Goal: Task Accomplishment & Management: Manage account settings

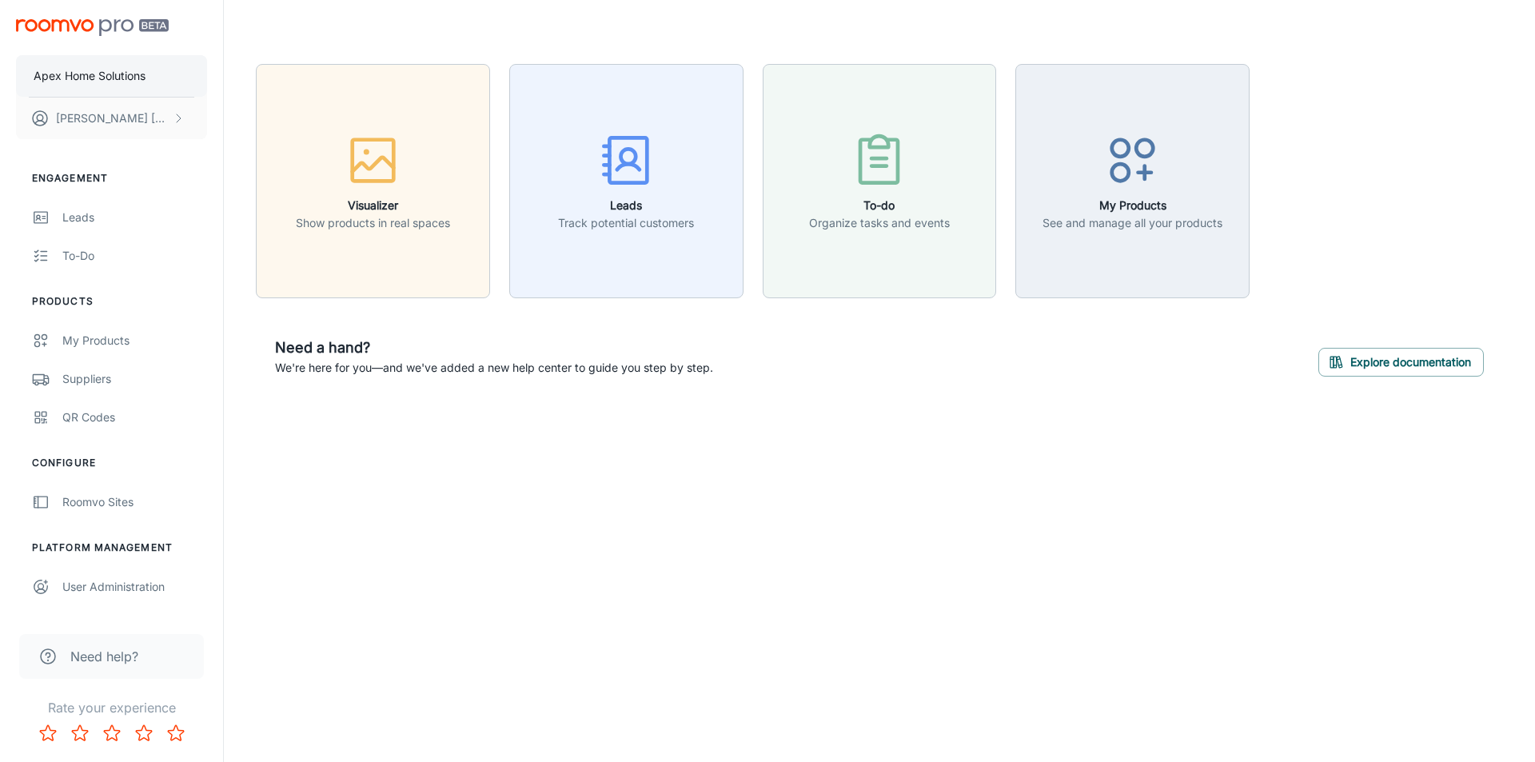
click at [118, 74] on p "Apex Home Solutions" at bounding box center [90, 76] width 112 height 18
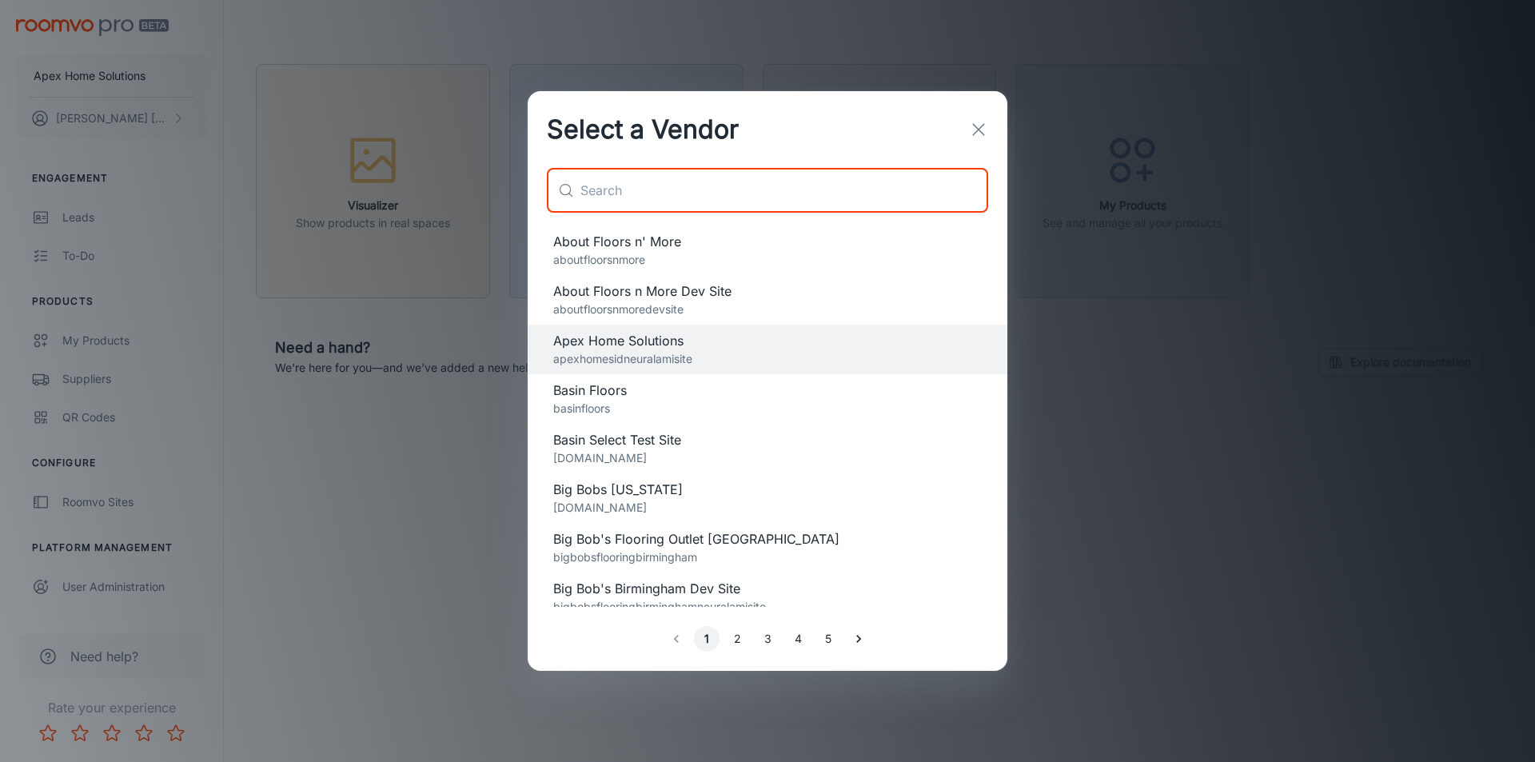
click at [756, 203] on input "text" at bounding box center [785, 190] width 408 height 45
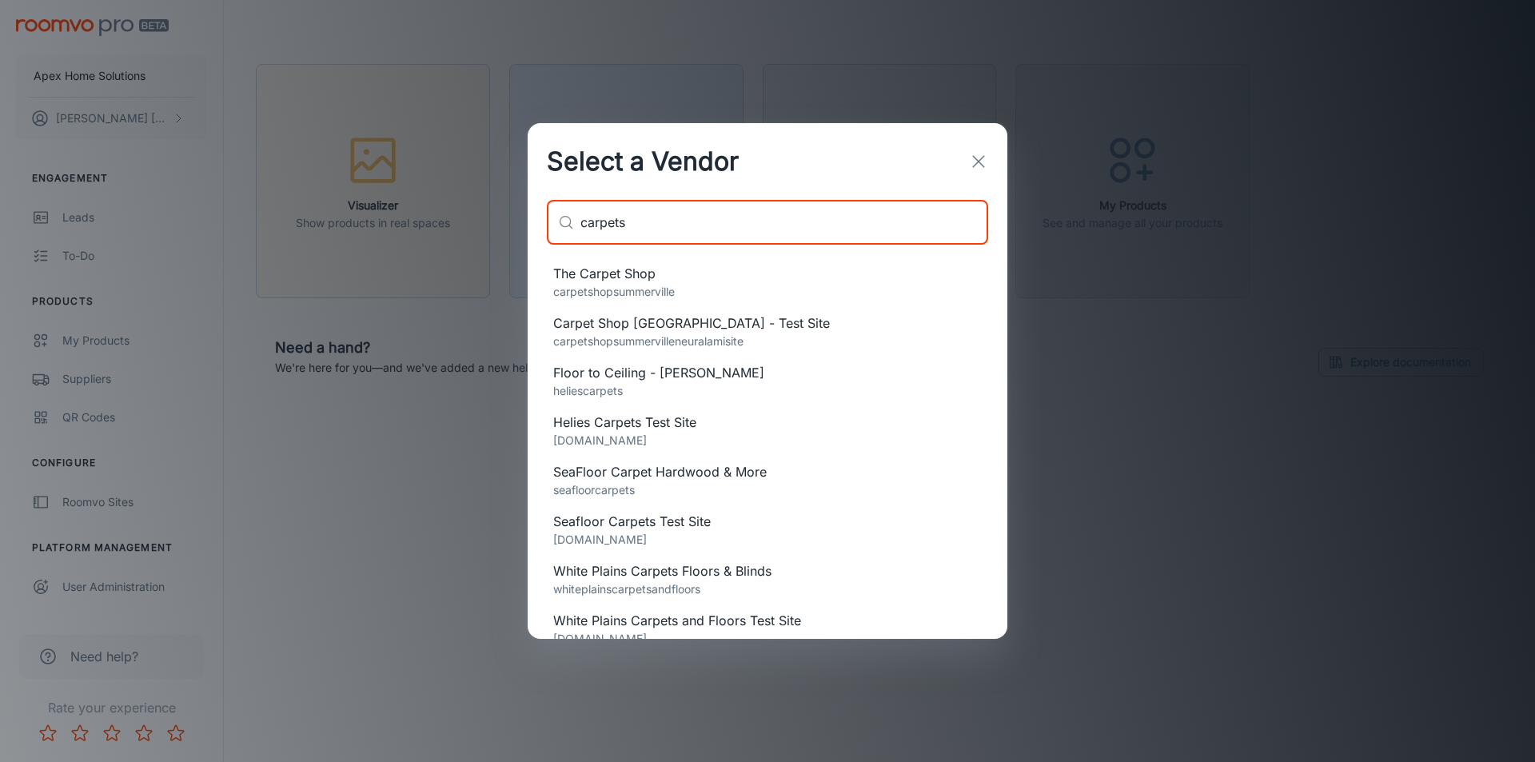
type input "carpets"
click at [667, 283] on p "carpetshopsummerville" at bounding box center [767, 292] width 429 height 18
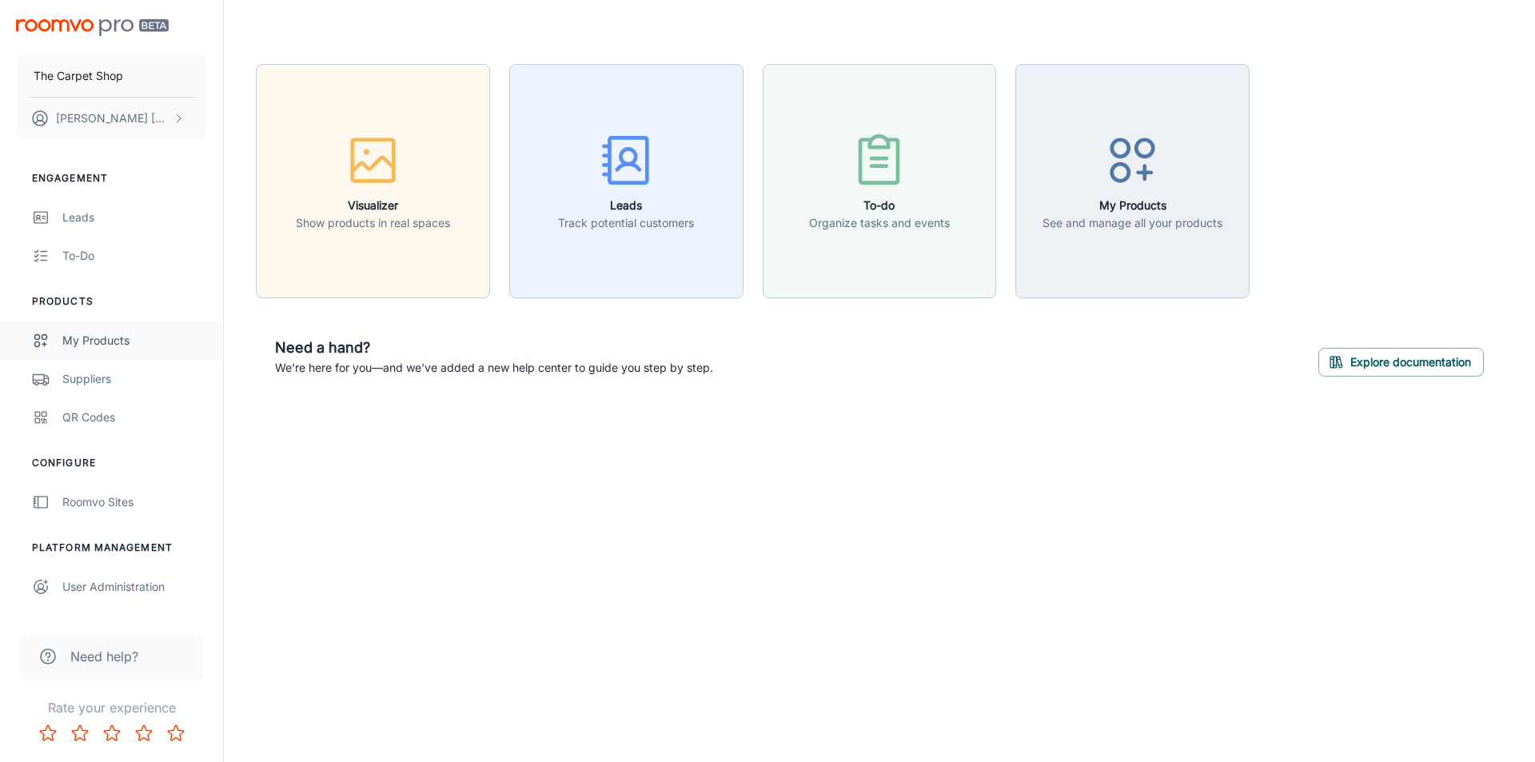
click at [105, 346] on div "My Products" at bounding box center [134, 341] width 145 height 18
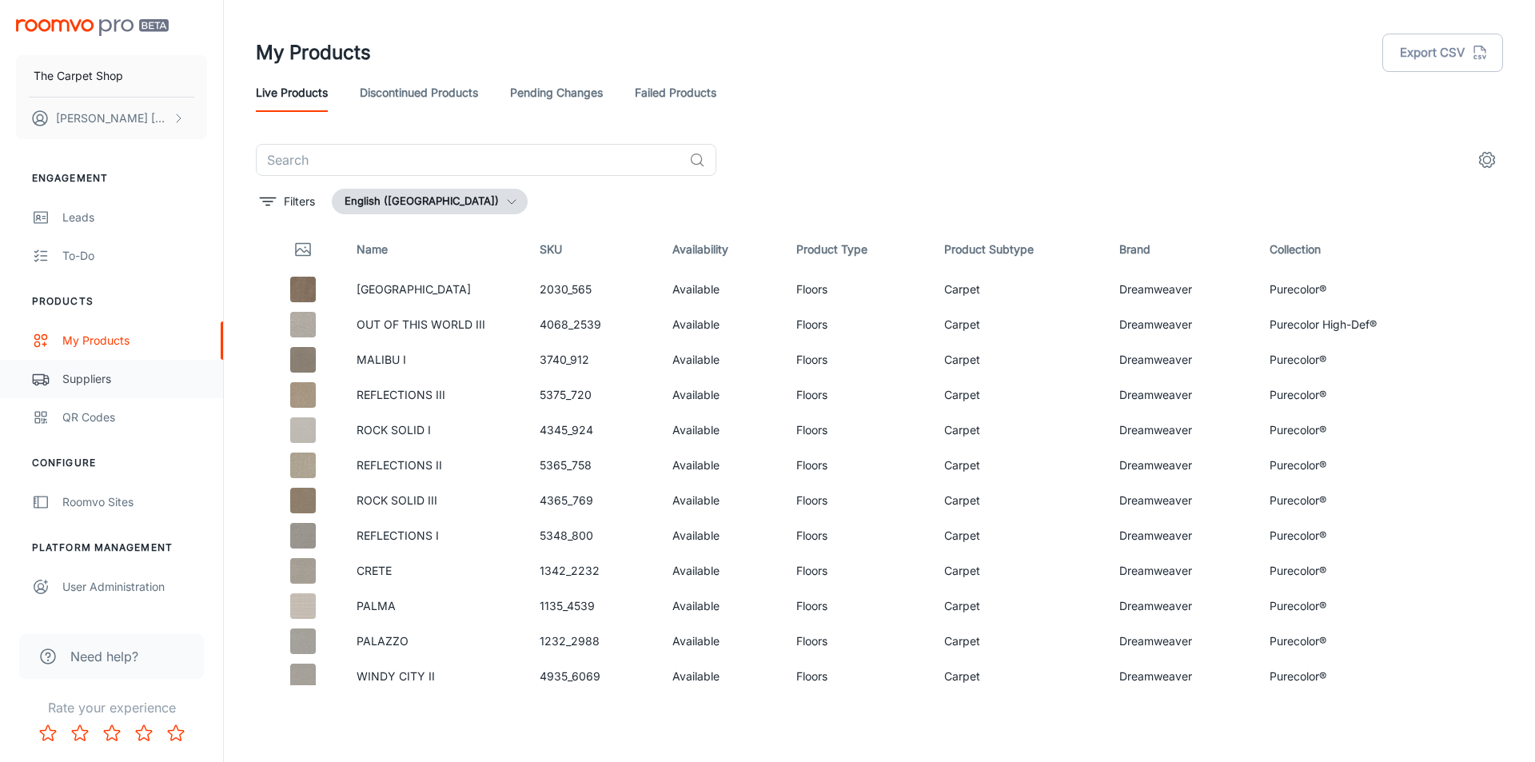
click at [96, 370] on div "Suppliers" at bounding box center [134, 379] width 145 height 18
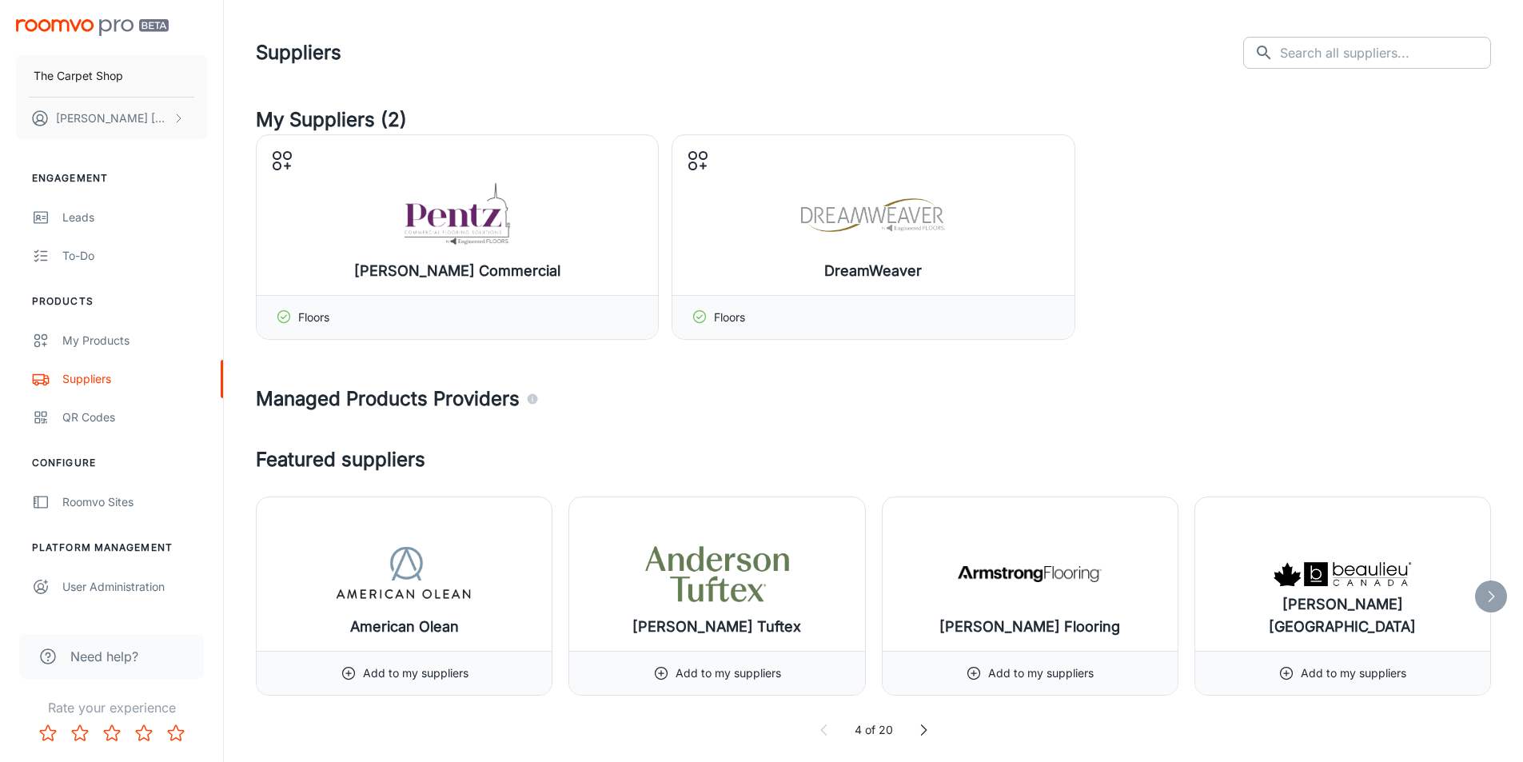
click at [1325, 50] on input "text" at bounding box center [1385, 53] width 211 height 32
type input "daltile"
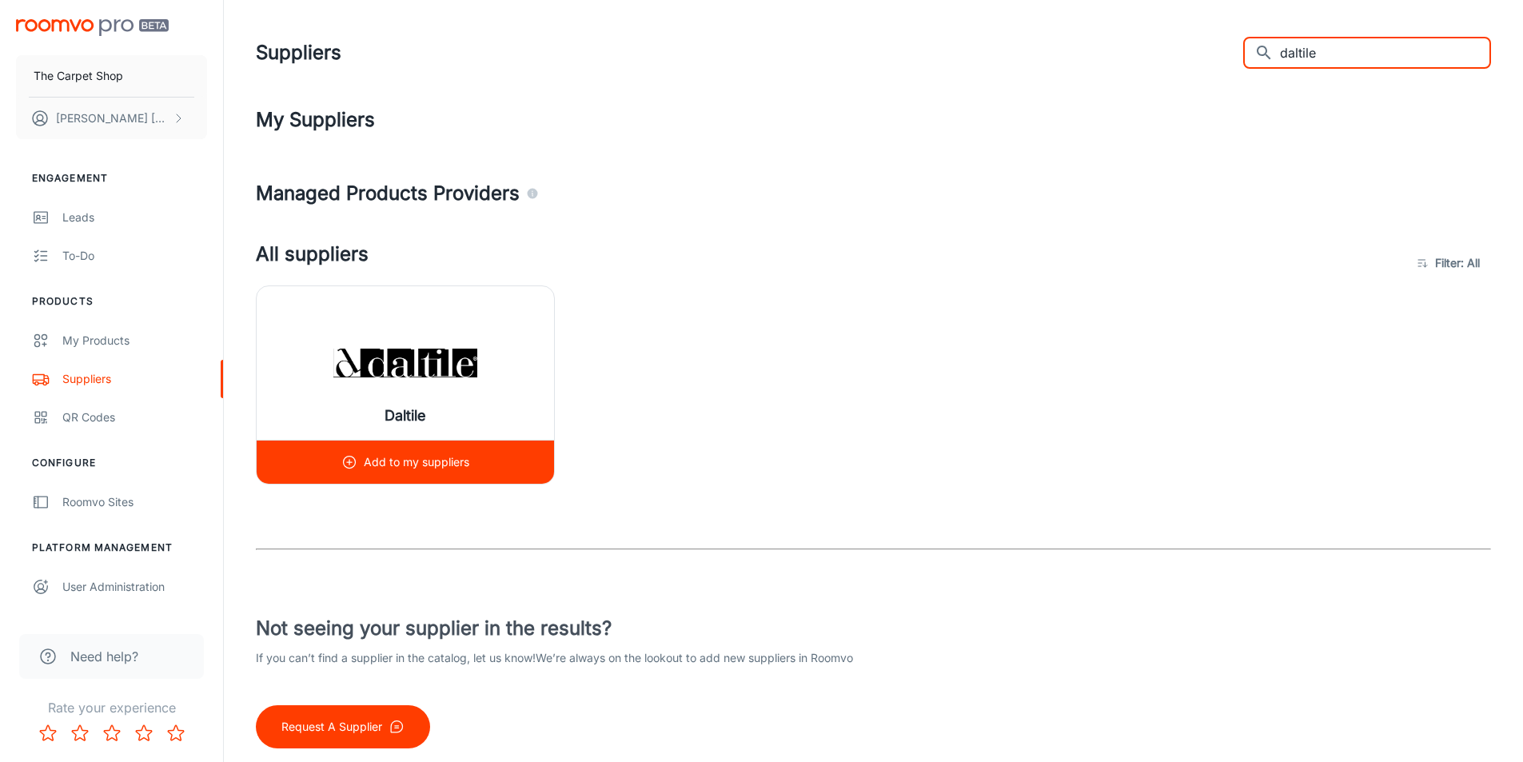
click at [358, 385] on img at bounding box center [405, 363] width 144 height 64
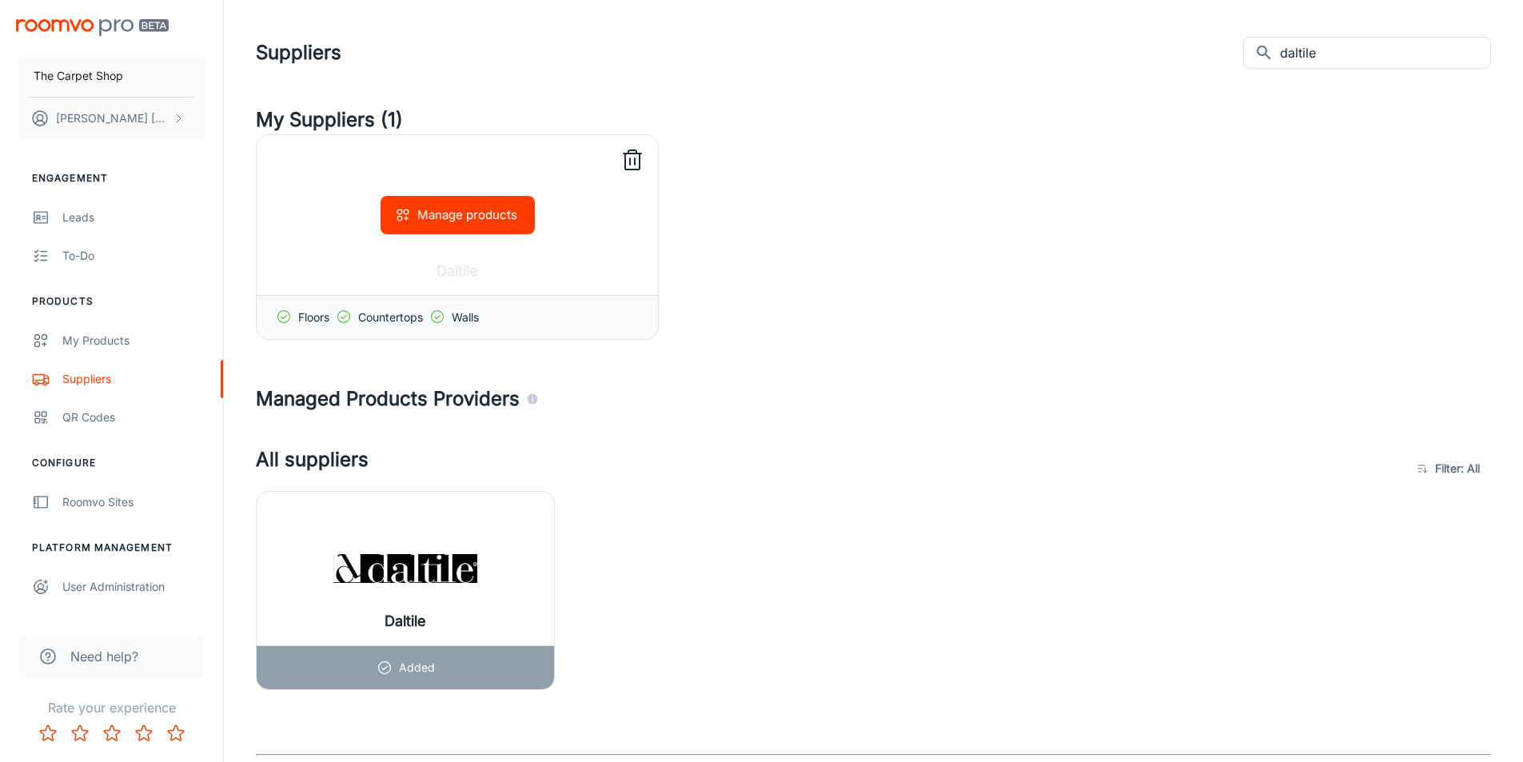
click at [417, 176] on div "Manage products" at bounding box center [457, 215] width 401 height 160
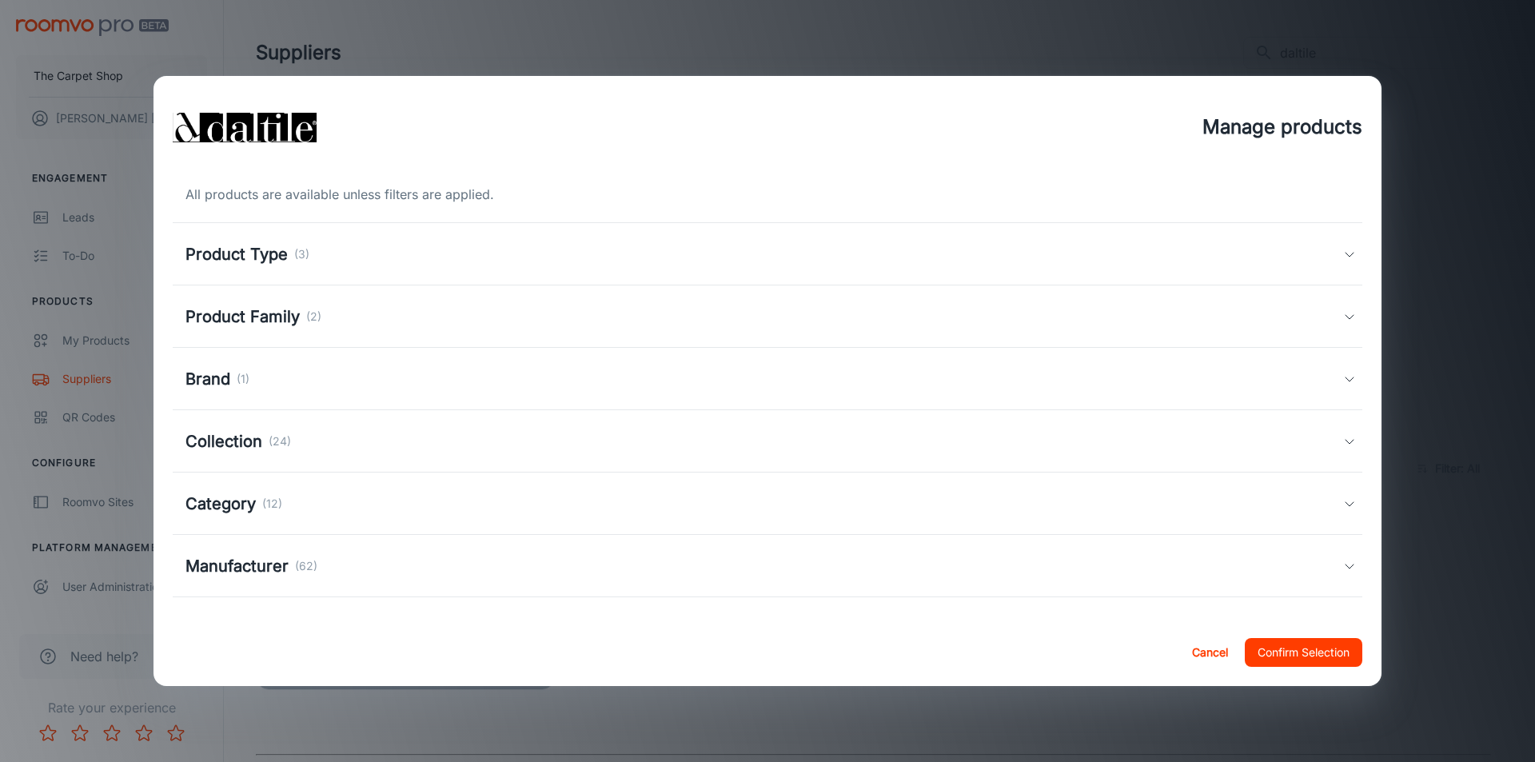
click at [257, 237] on div "Product Type (3)" at bounding box center [768, 254] width 1190 height 62
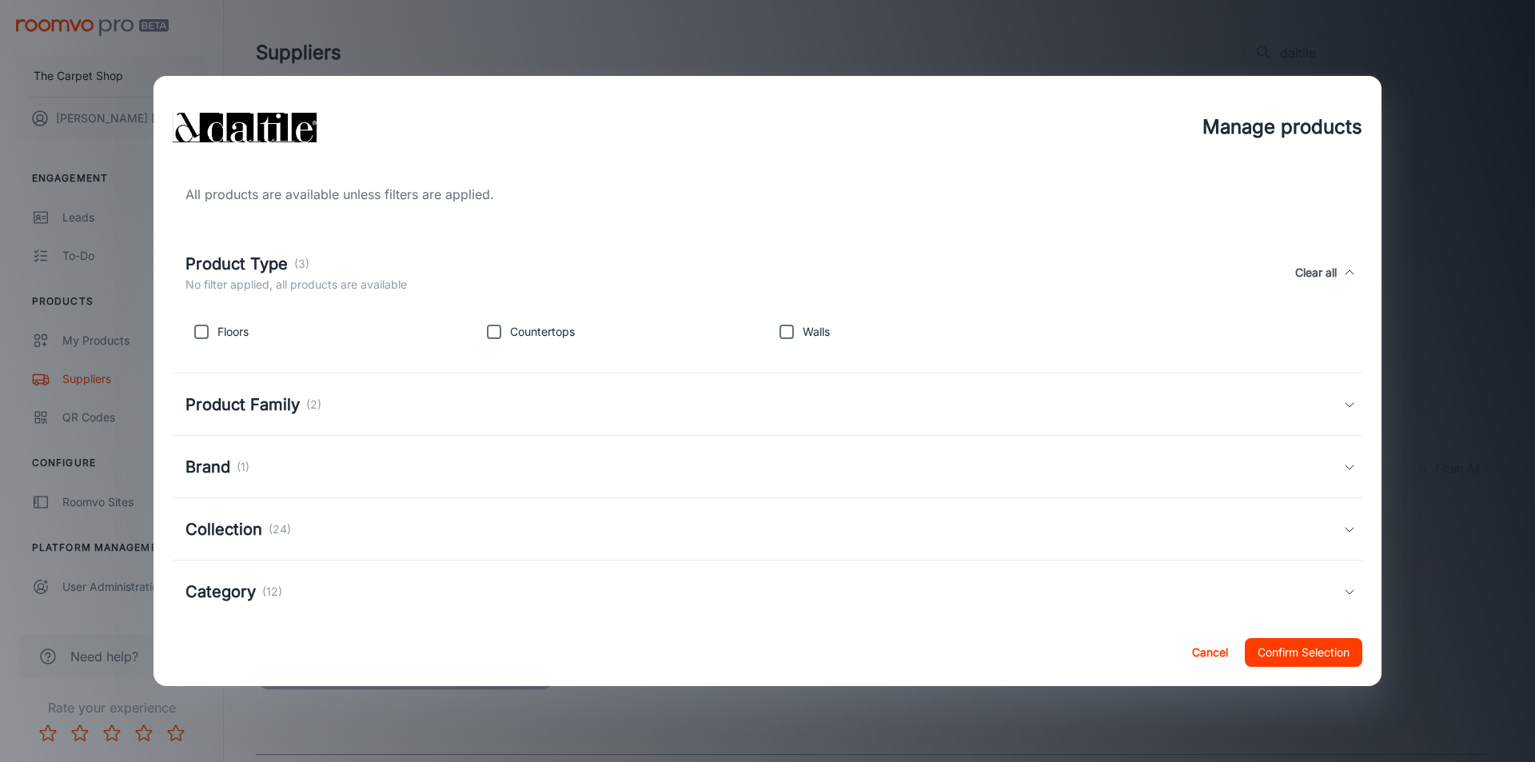
click at [494, 329] on input "checkbox" at bounding box center [494, 332] width 32 height 32
checkbox input "false"
click at [202, 342] on input "checkbox" at bounding box center [202, 332] width 32 height 32
checkbox input "true"
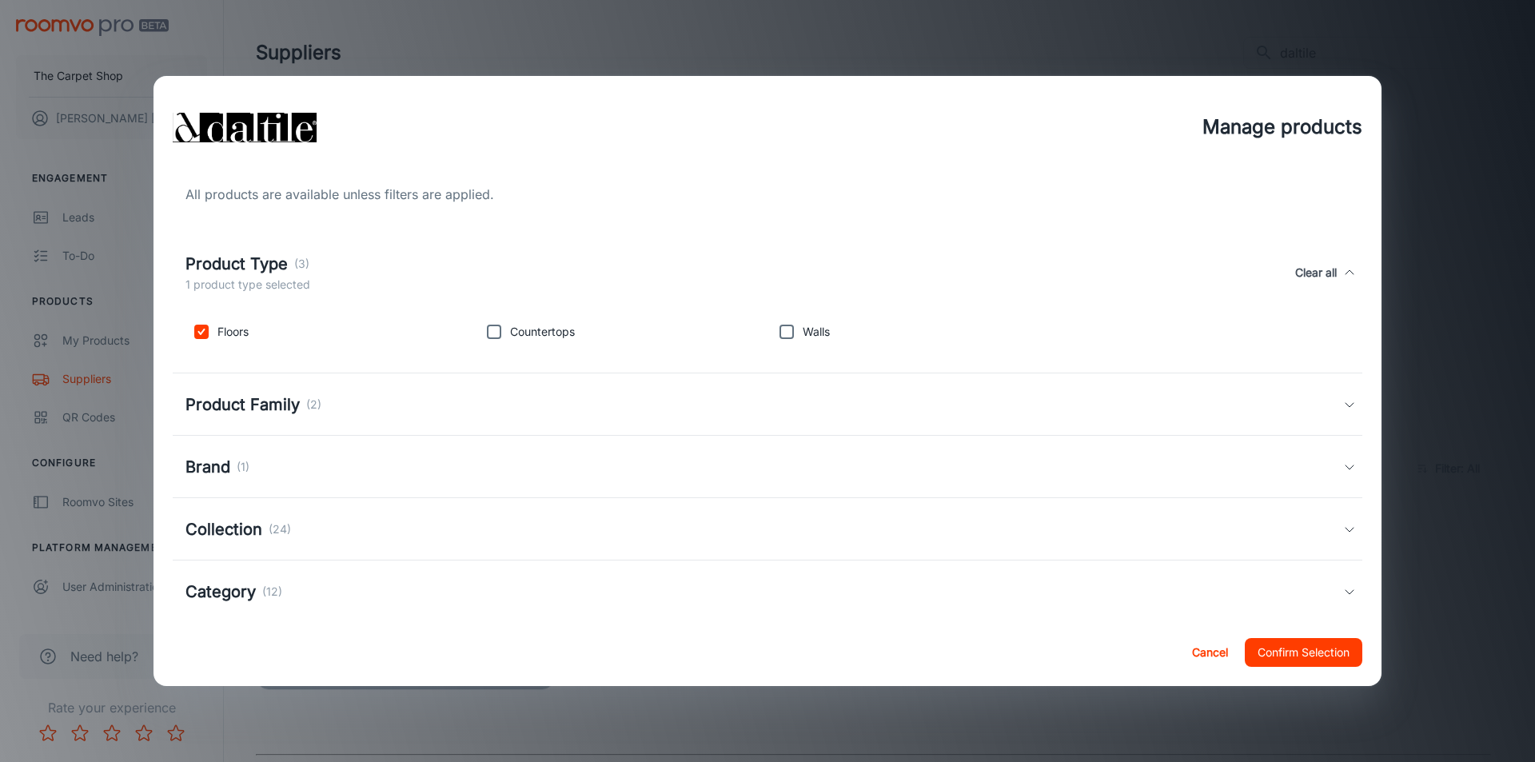
click at [773, 340] on input "checkbox" at bounding box center [787, 332] width 32 height 32
checkbox input "true"
click at [1279, 653] on button "Confirm Selection" at bounding box center [1304, 652] width 118 height 29
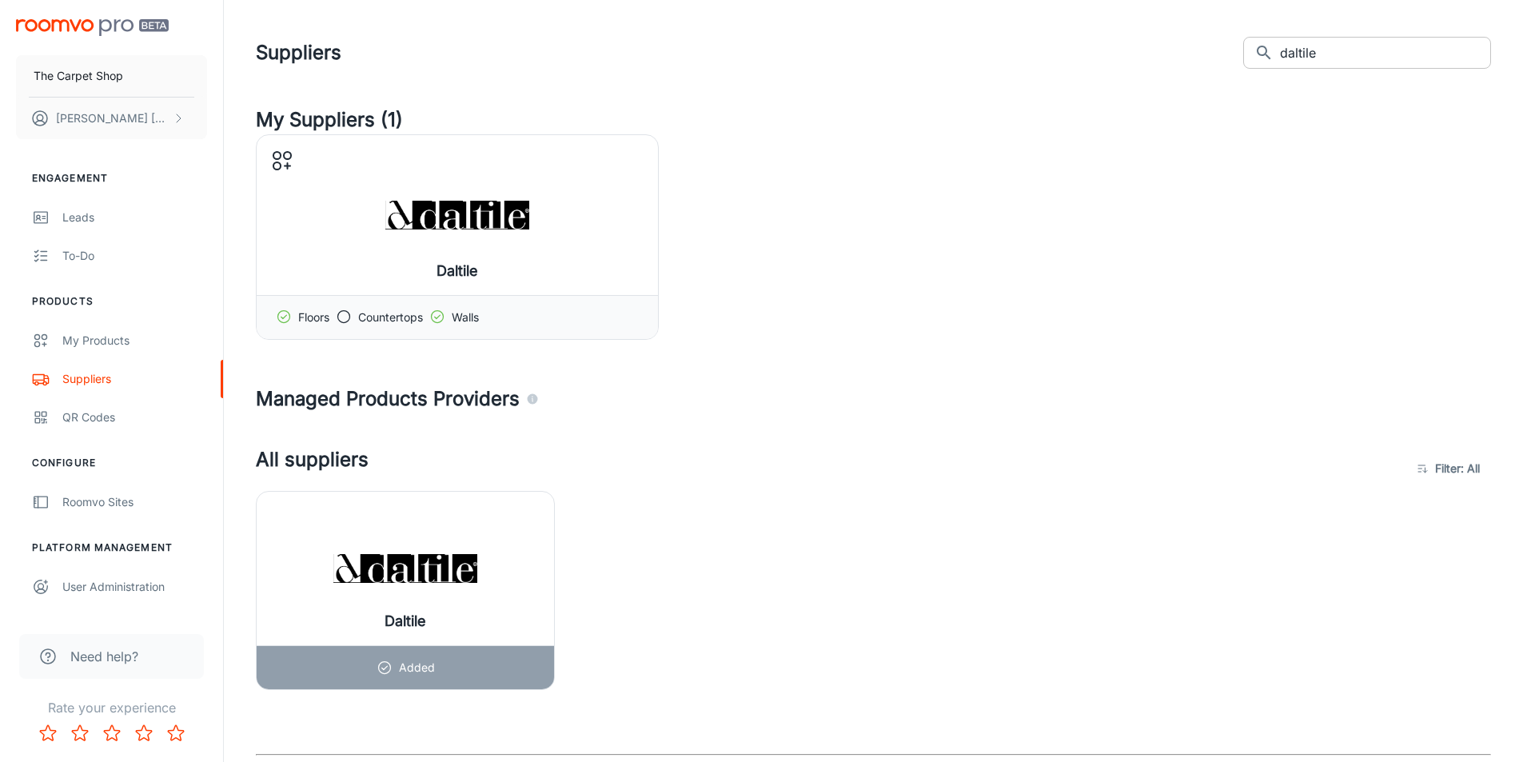
click at [1323, 58] on input "daltile" at bounding box center [1385, 53] width 211 height 32
click at [1324, 55] on input "daltile" at bounding box center [1385, 53] width 211 height 32
click at [1336, 54] on input "daltile" at bounding box center [1385, 53] width 211 height 32
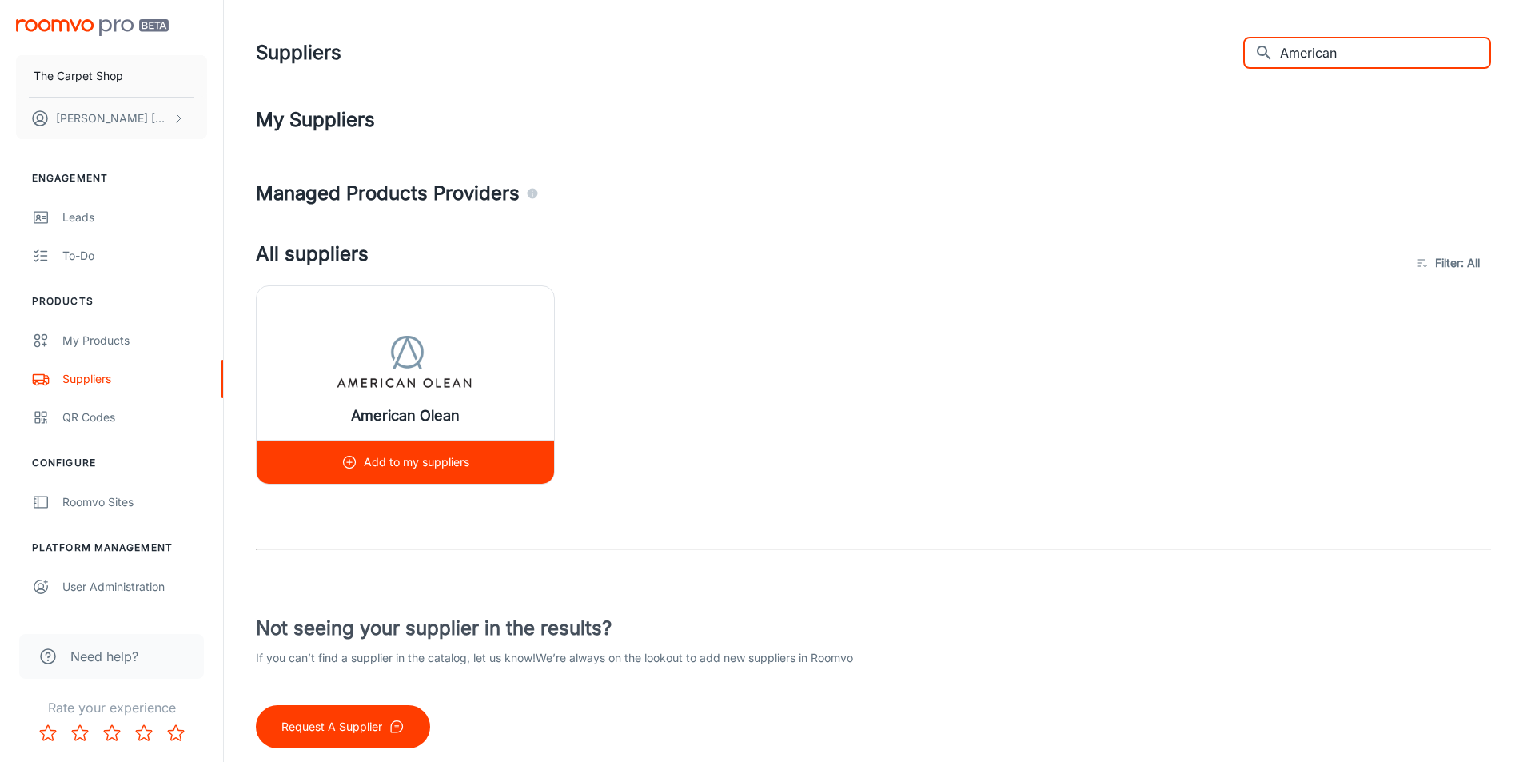
click at [346, 363] on img at bounding box center [405, 363] width 144 height 64
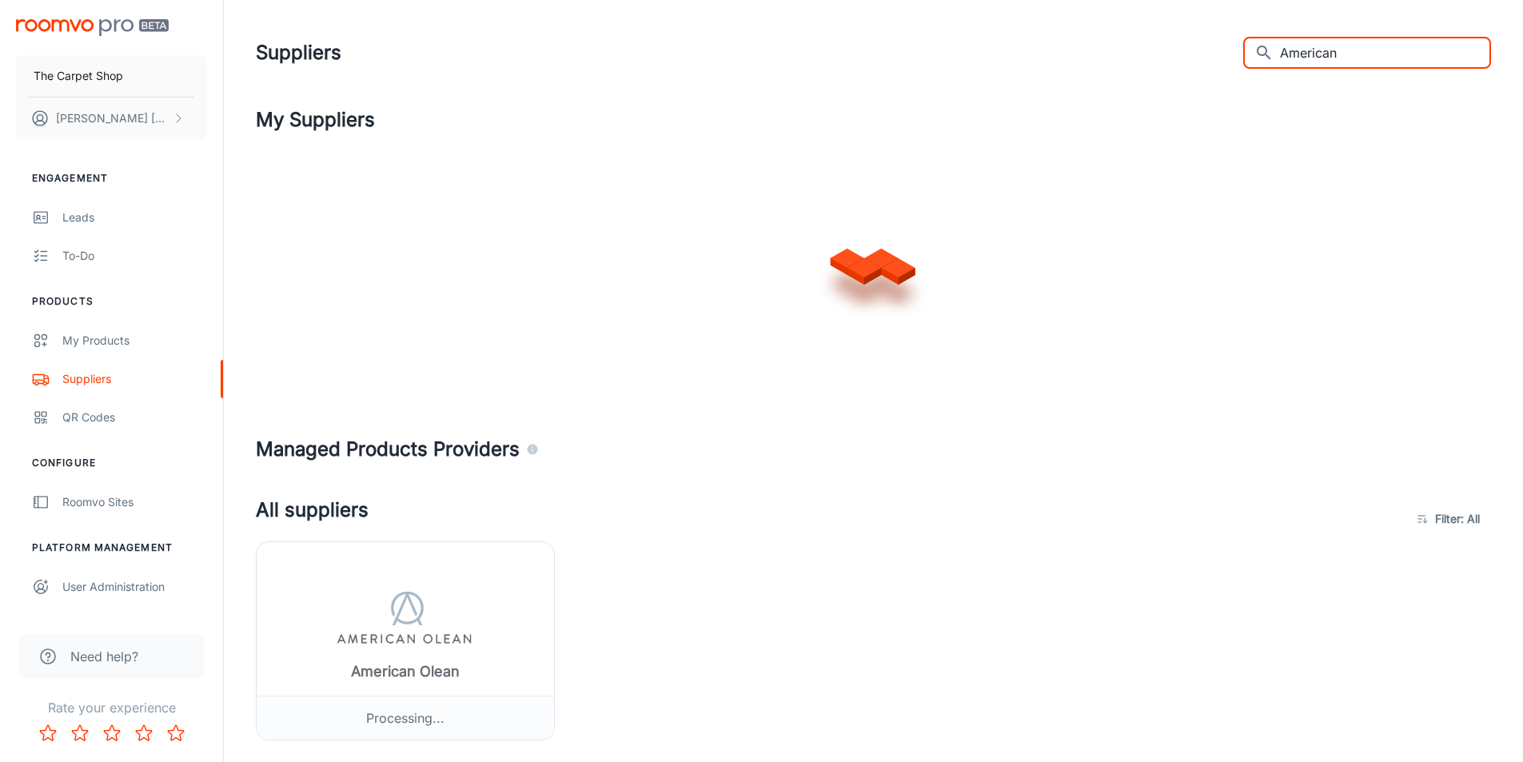
click at [1358, 48] on input "American" at bounding box center [1385, 53] width 211 height 32
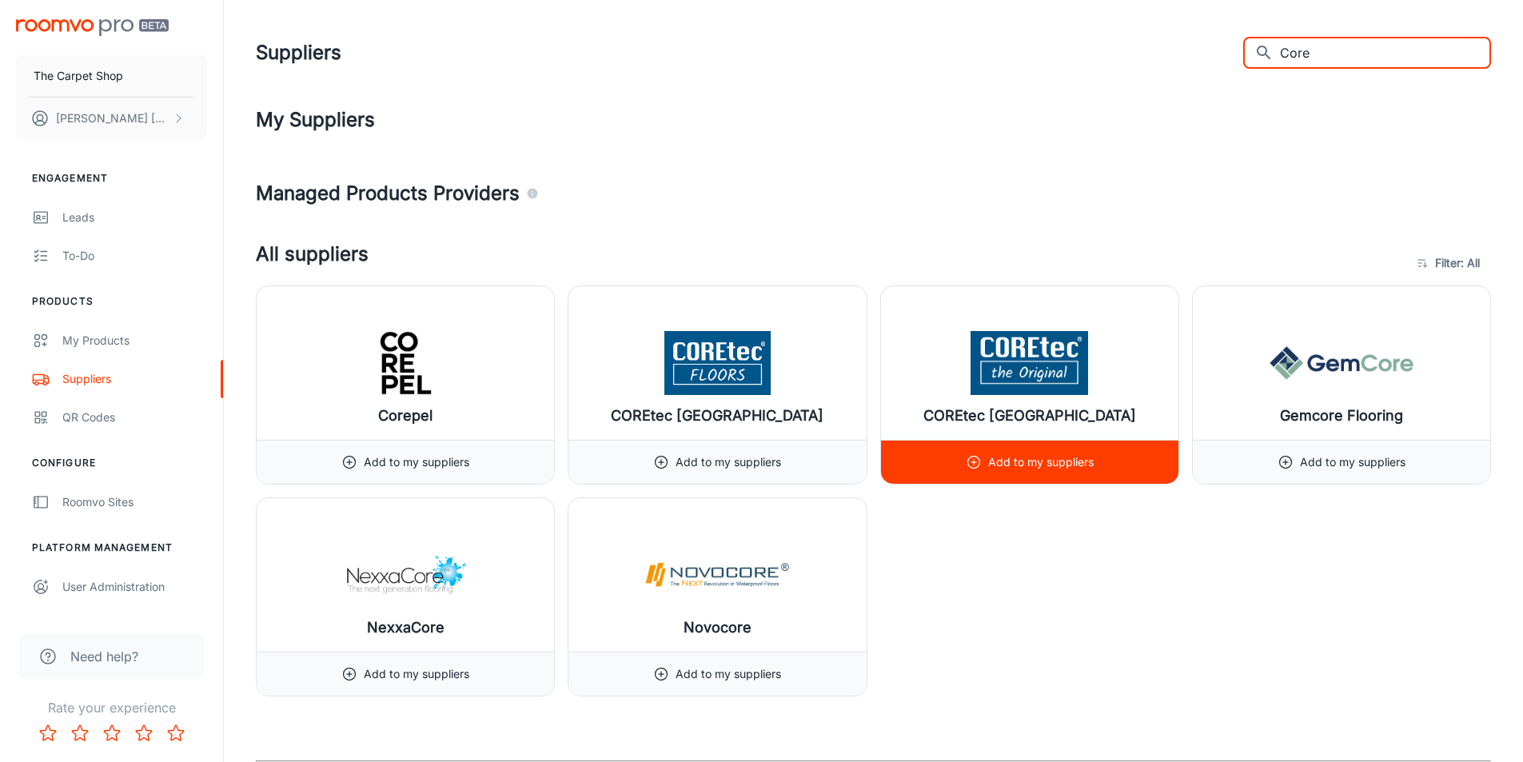
click at [1020, 366] on img at bounding box center [1030, 363] width 144 height 64
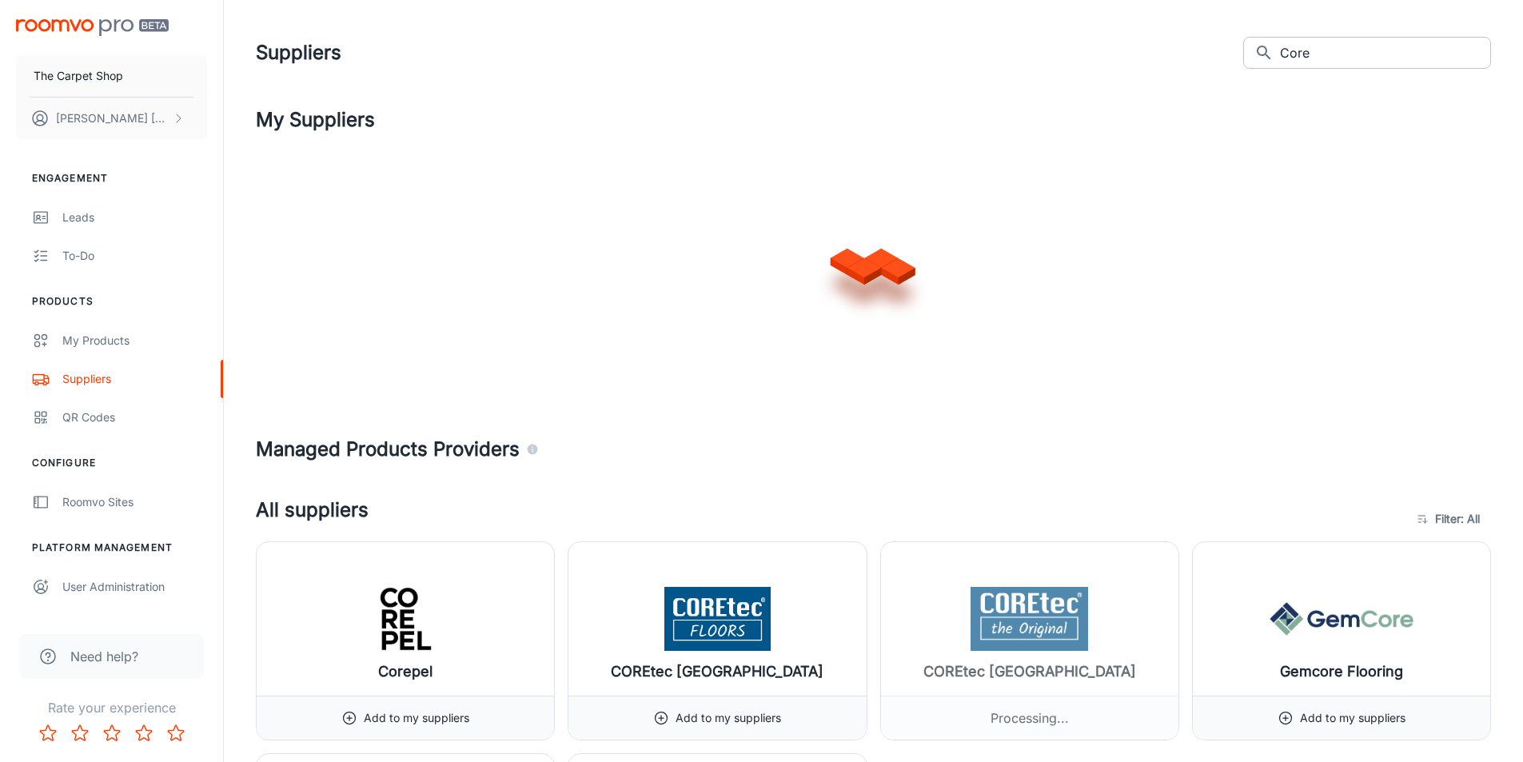
click at [1340, 45] on input "Core" at bounding box center [1385, 53] width 211 height 32
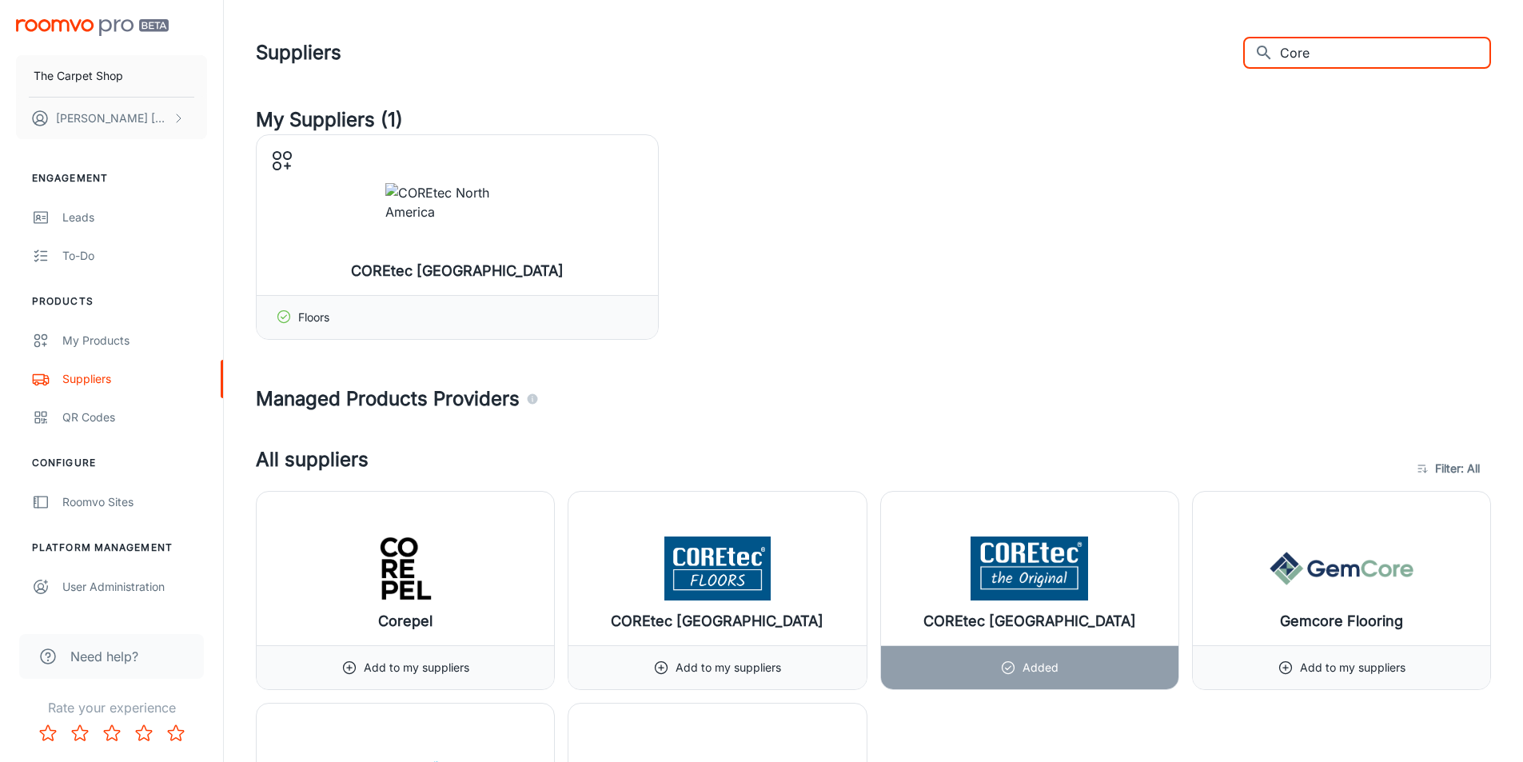
click at [1340, 45] on input "Core" at bounding box center [1385, 53] width 211 height 32
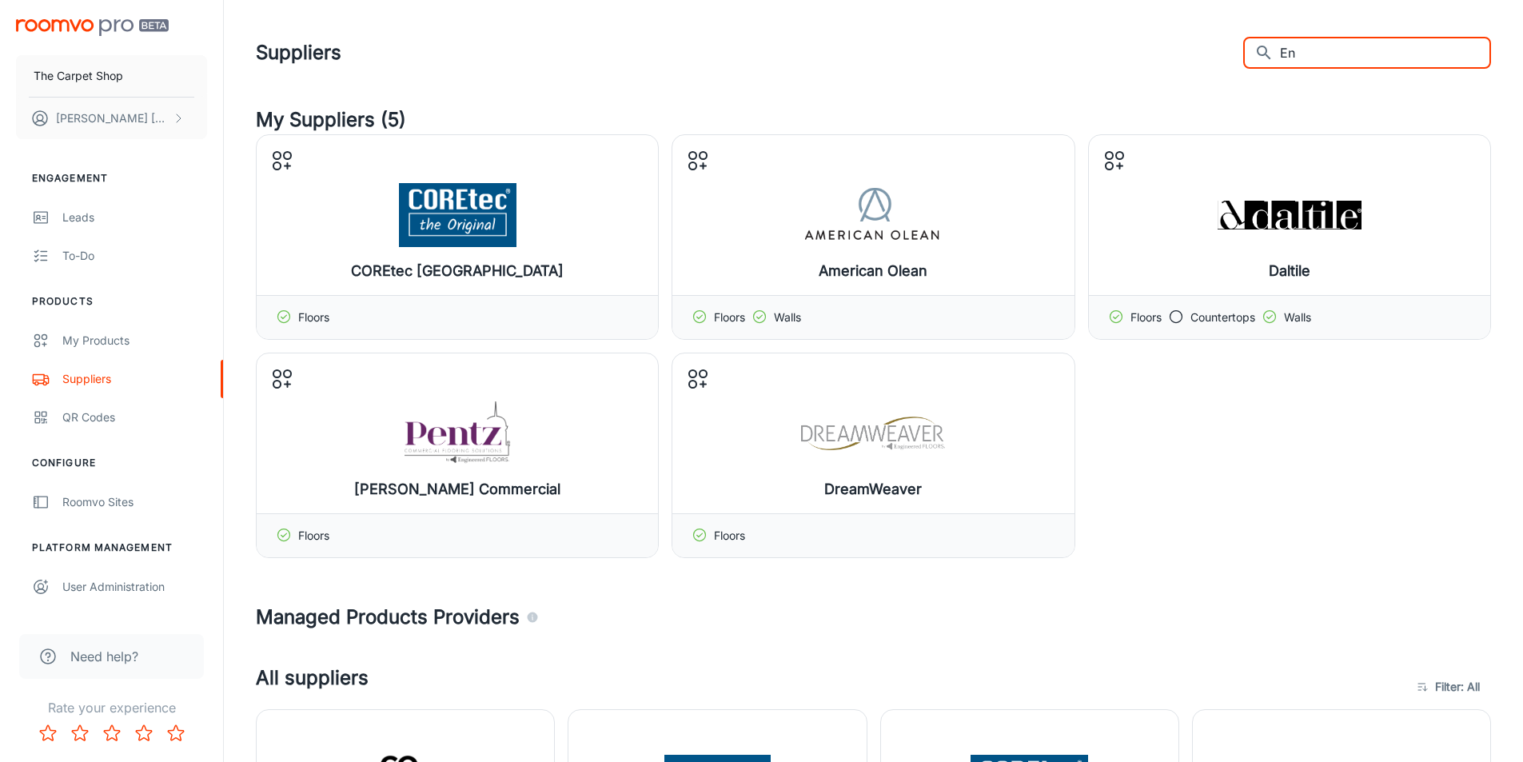
type input "E"
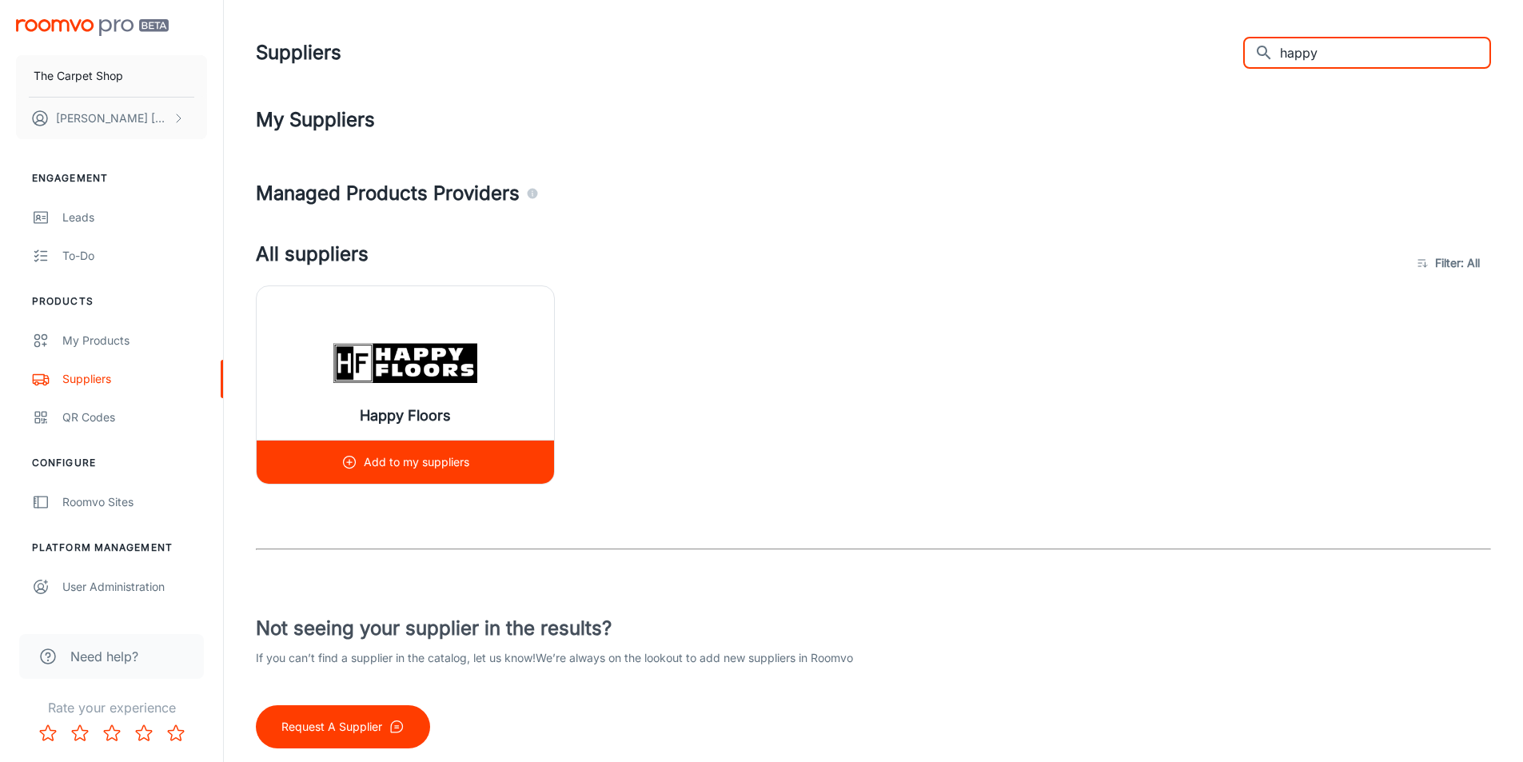
click at [388, 383] on img at bounding box center [405, 363] width 144 height 64
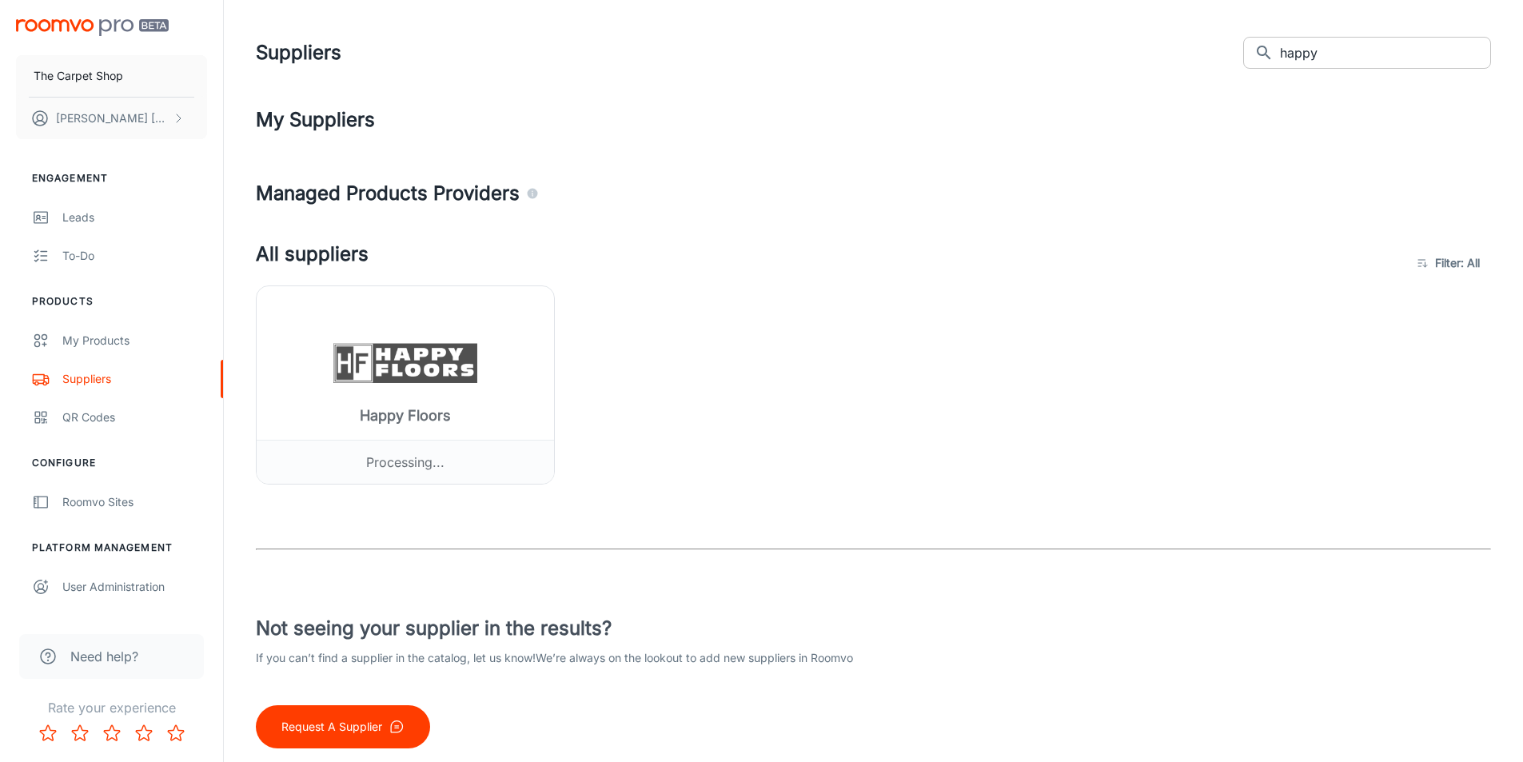
click at [1326, 54] on input "happy" at bounding box center [1385, 53] width 211 height 32
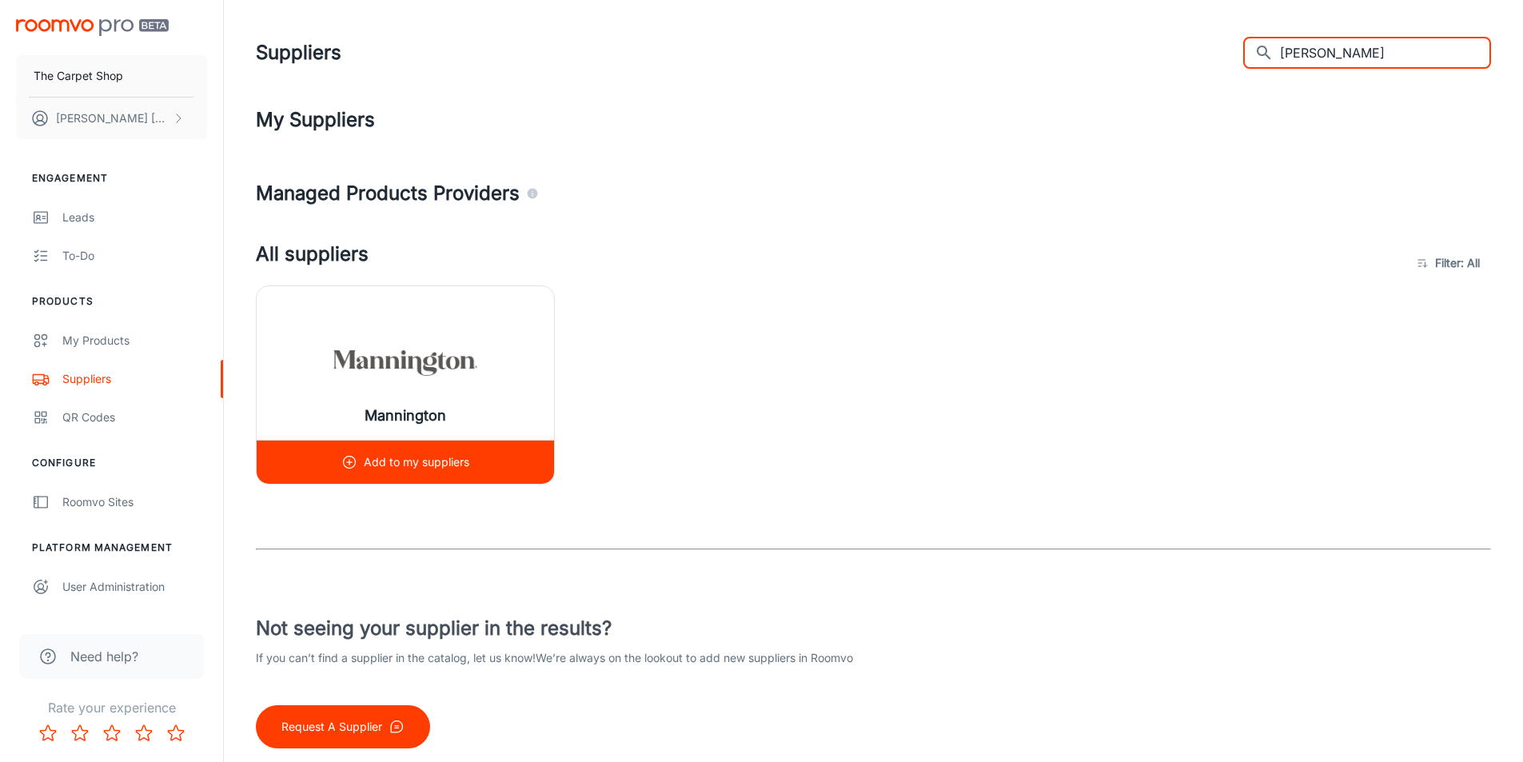
type input "[PERSON_NAME]"
click at [414, 388] on img at bounding box center [405, 363] width 144 height 64
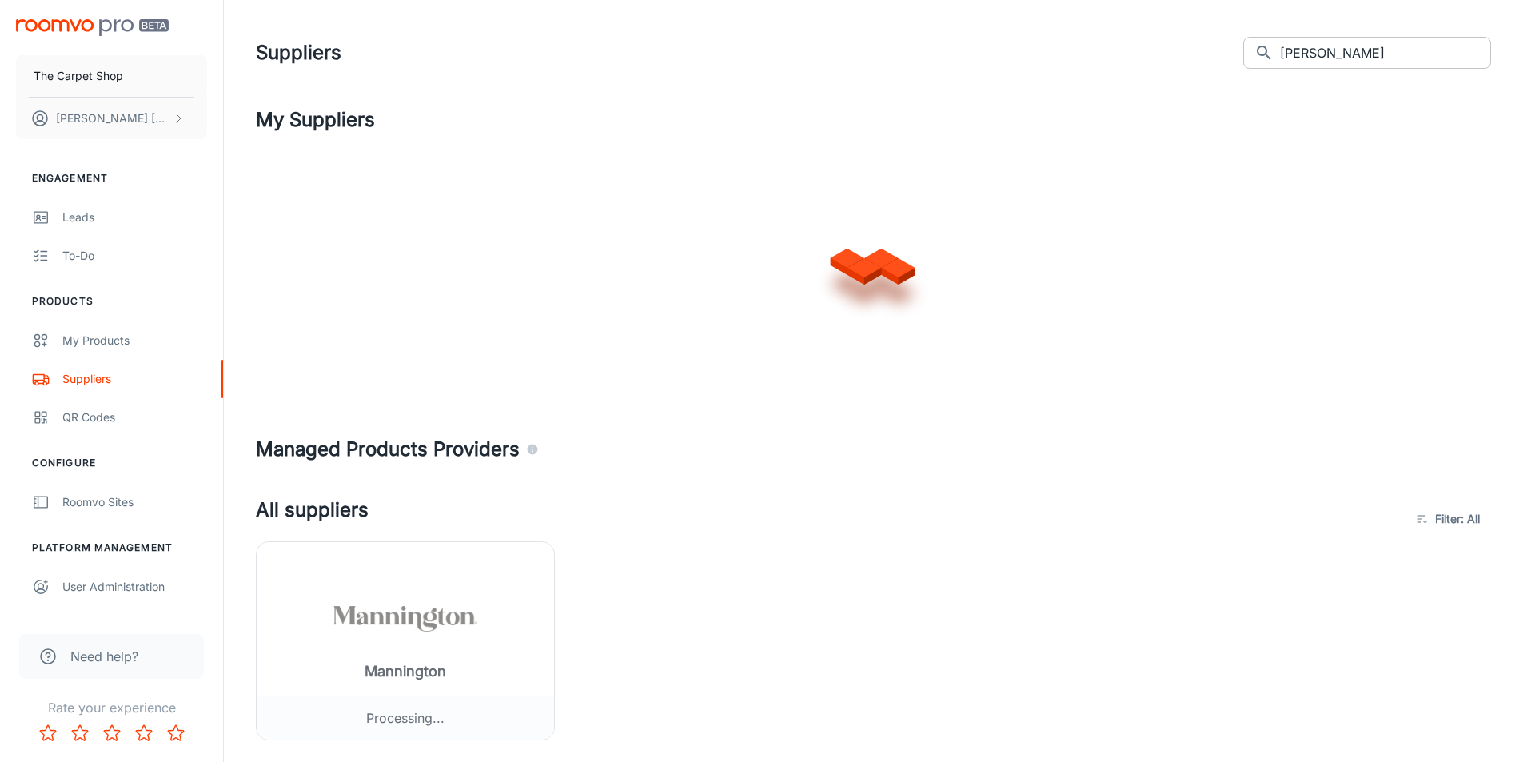
click at [1382, 53] on input "[PERSON_NAME]" at bounding box center [1385, 53] width 211 height 32
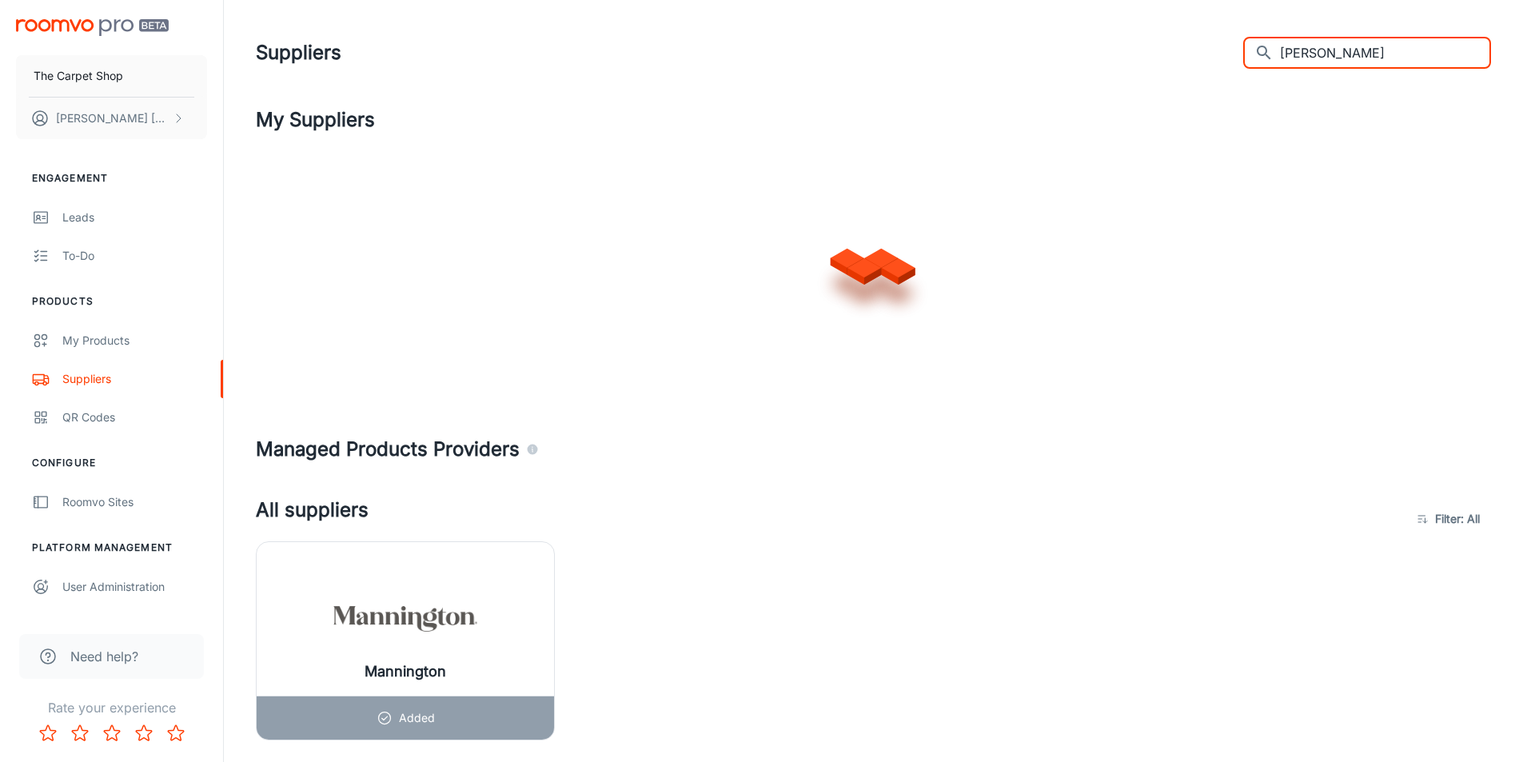
click at [1382, 53] on input "[PERSON_NAME]" at bounding box center [1385, 53] width 211 height 32
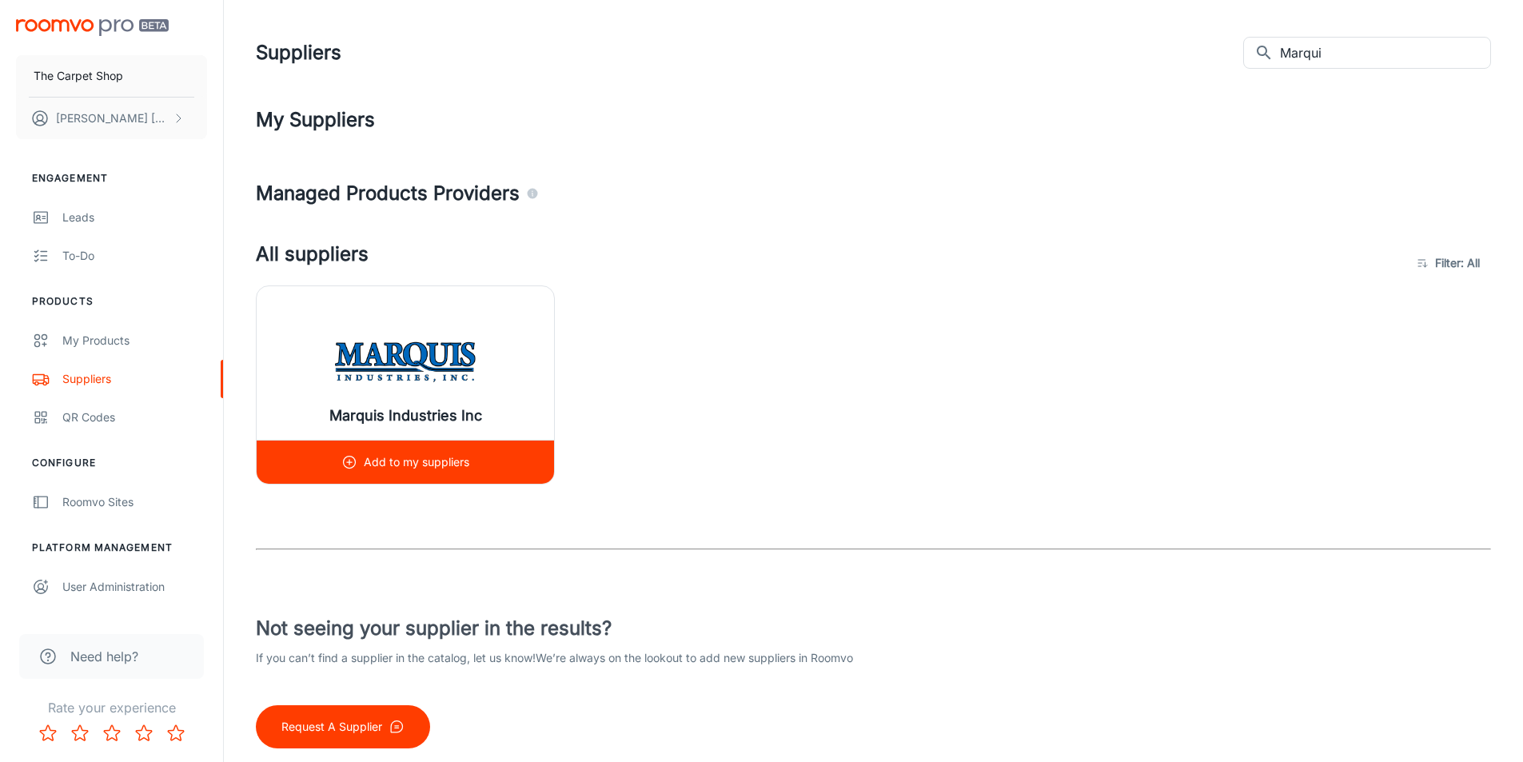
click at [348, 334] on img at bounding box center [405, 363] width 144 height 64
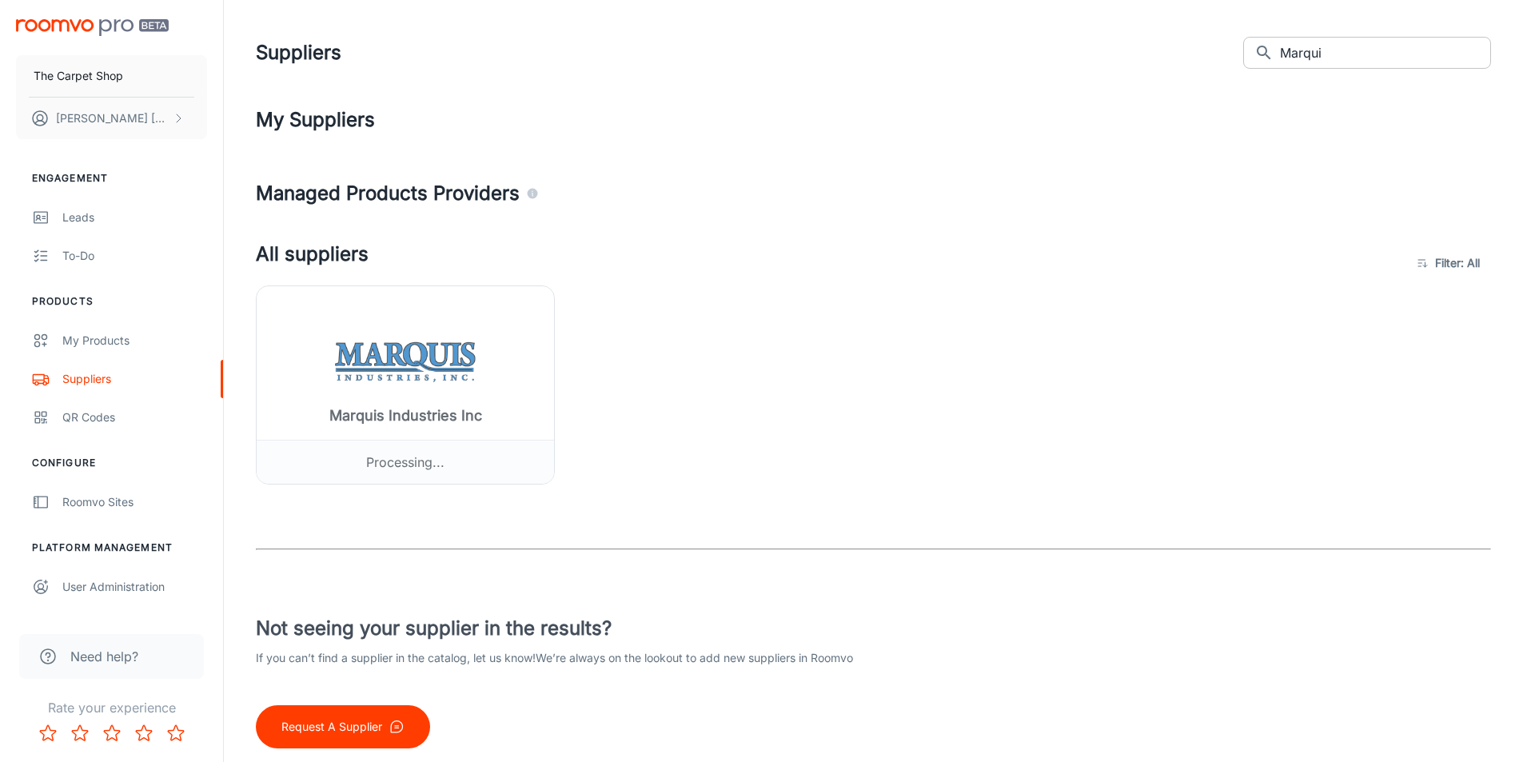
click at [1335, 52] on input "Marqui" at bounding box center [1385, 53] width 211 height 32
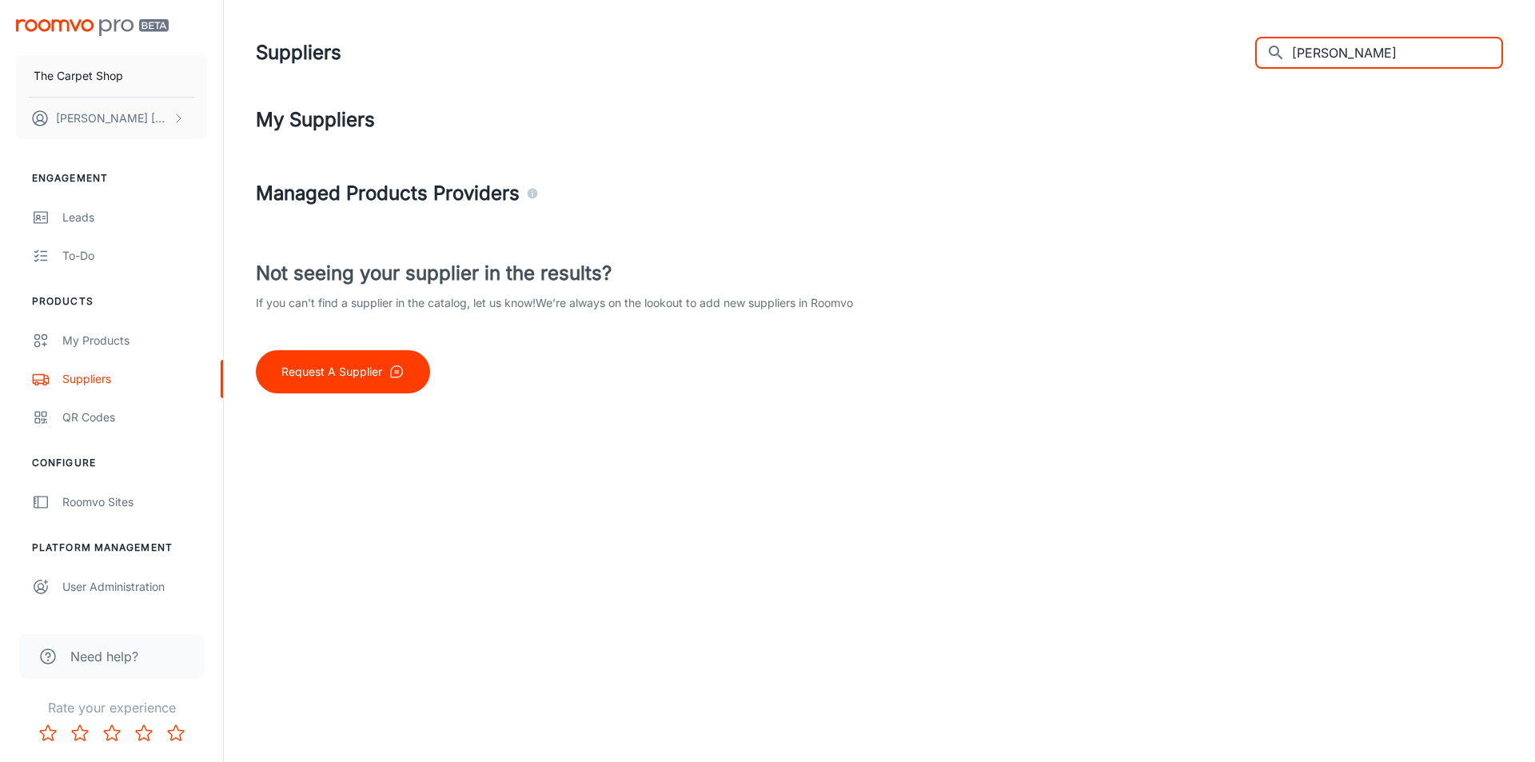
click at [1330, 50] on input "[PERSON_NAME]" at bounding box center [1397, 53] width 211 height 32
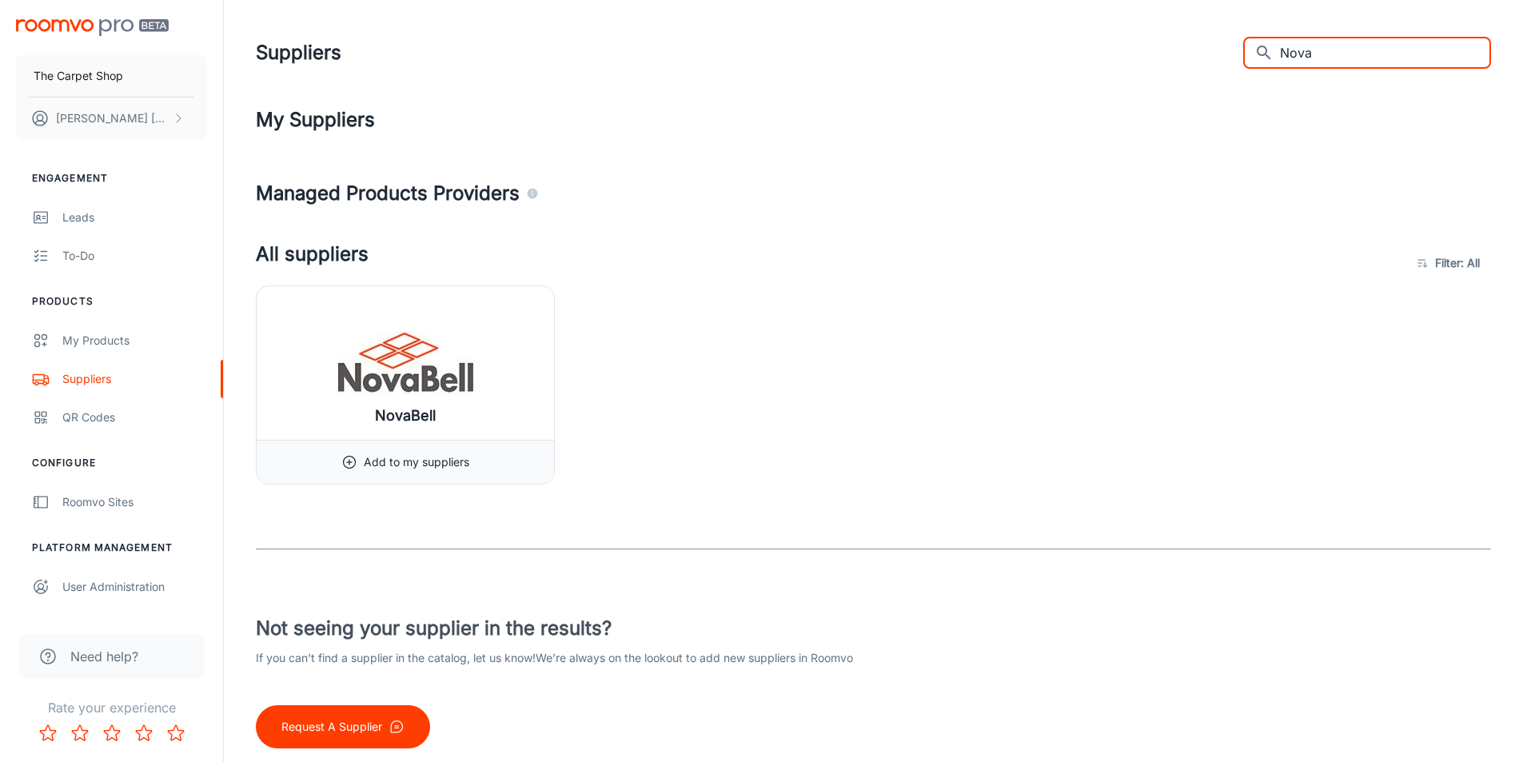
click at [1328, 55] on input "Nova" at bounding box center [1385, 53] width 211 height 32
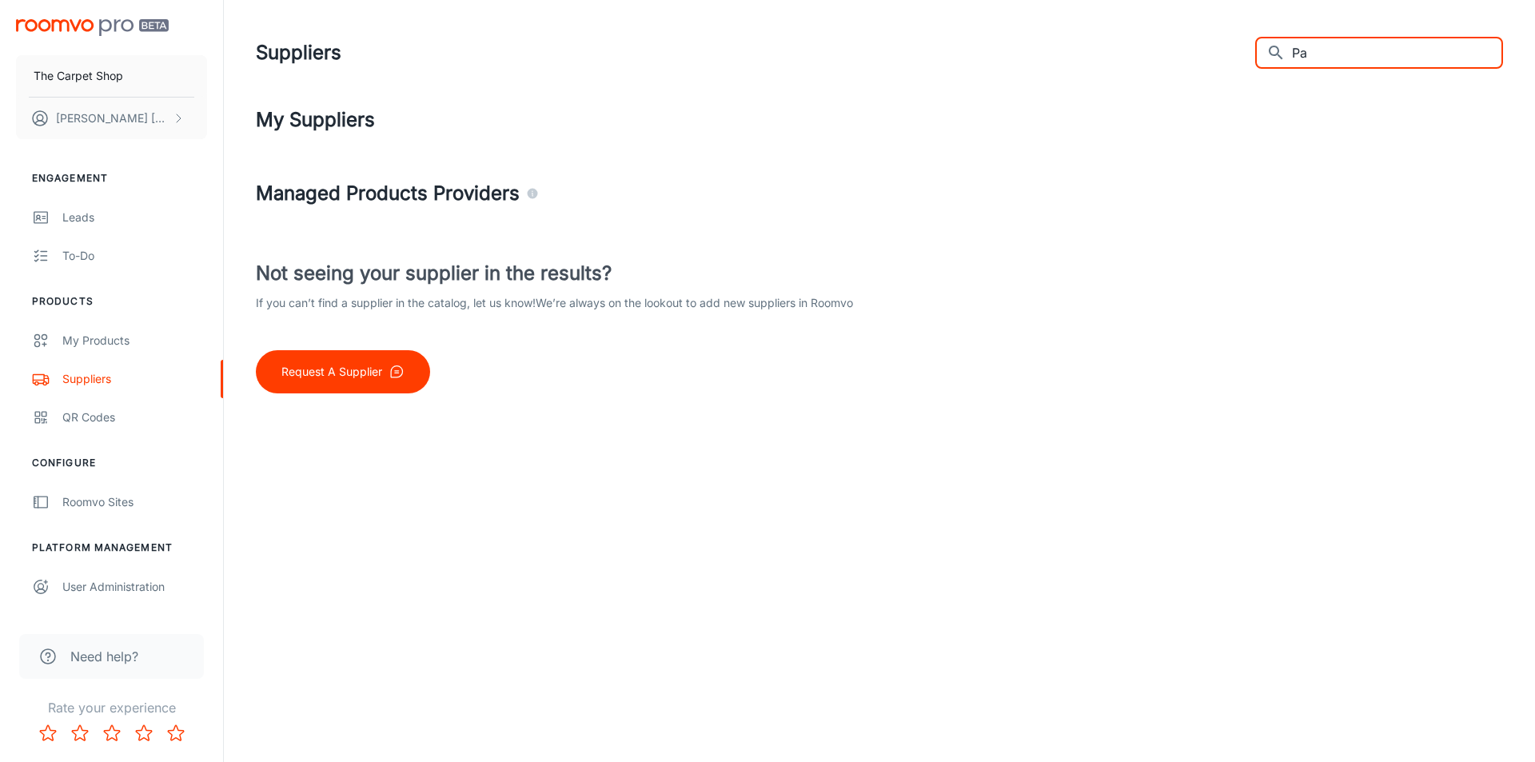
type input "P"
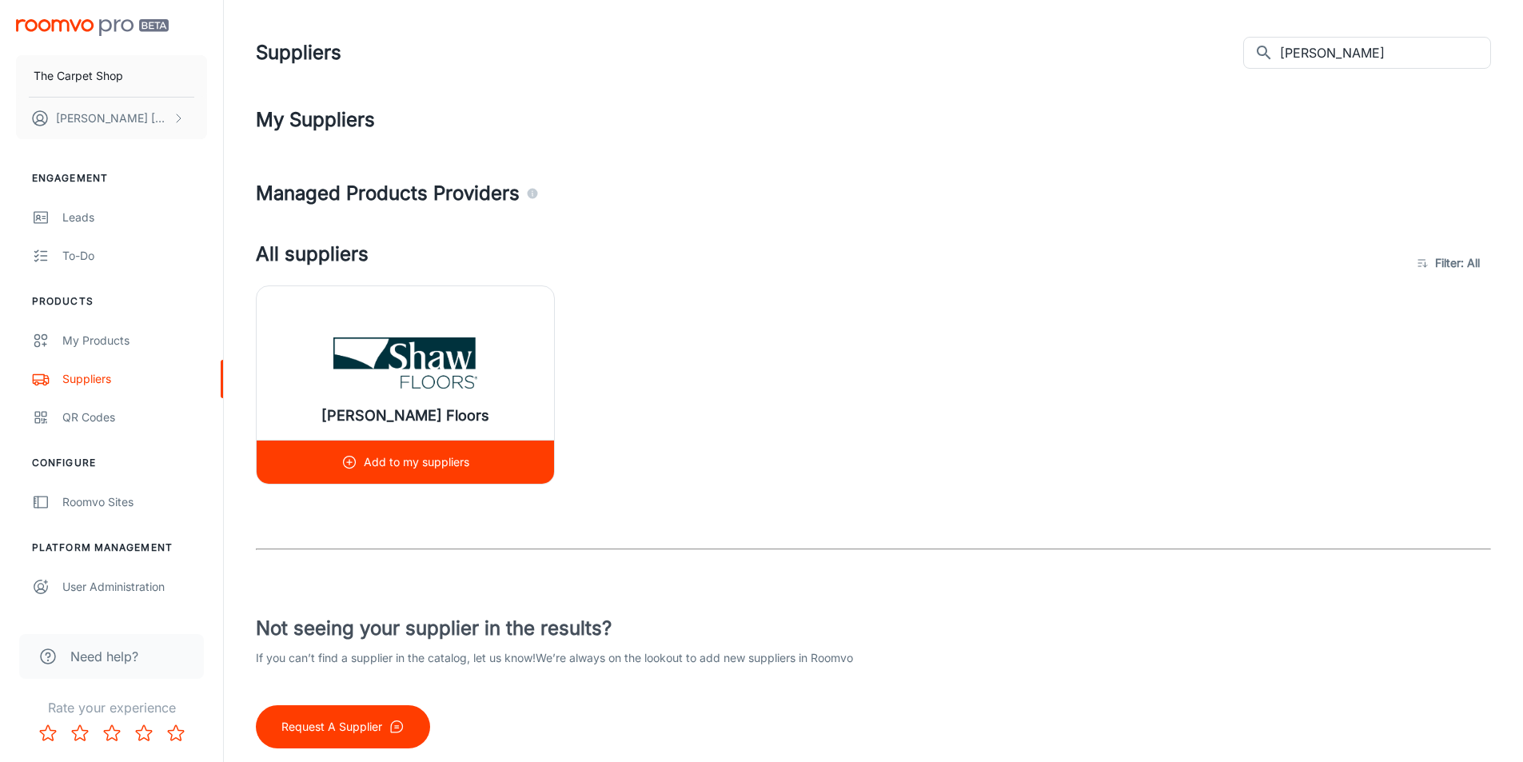
click at [463, 351] on img at bounding box center [405, 363] width 144 height 64
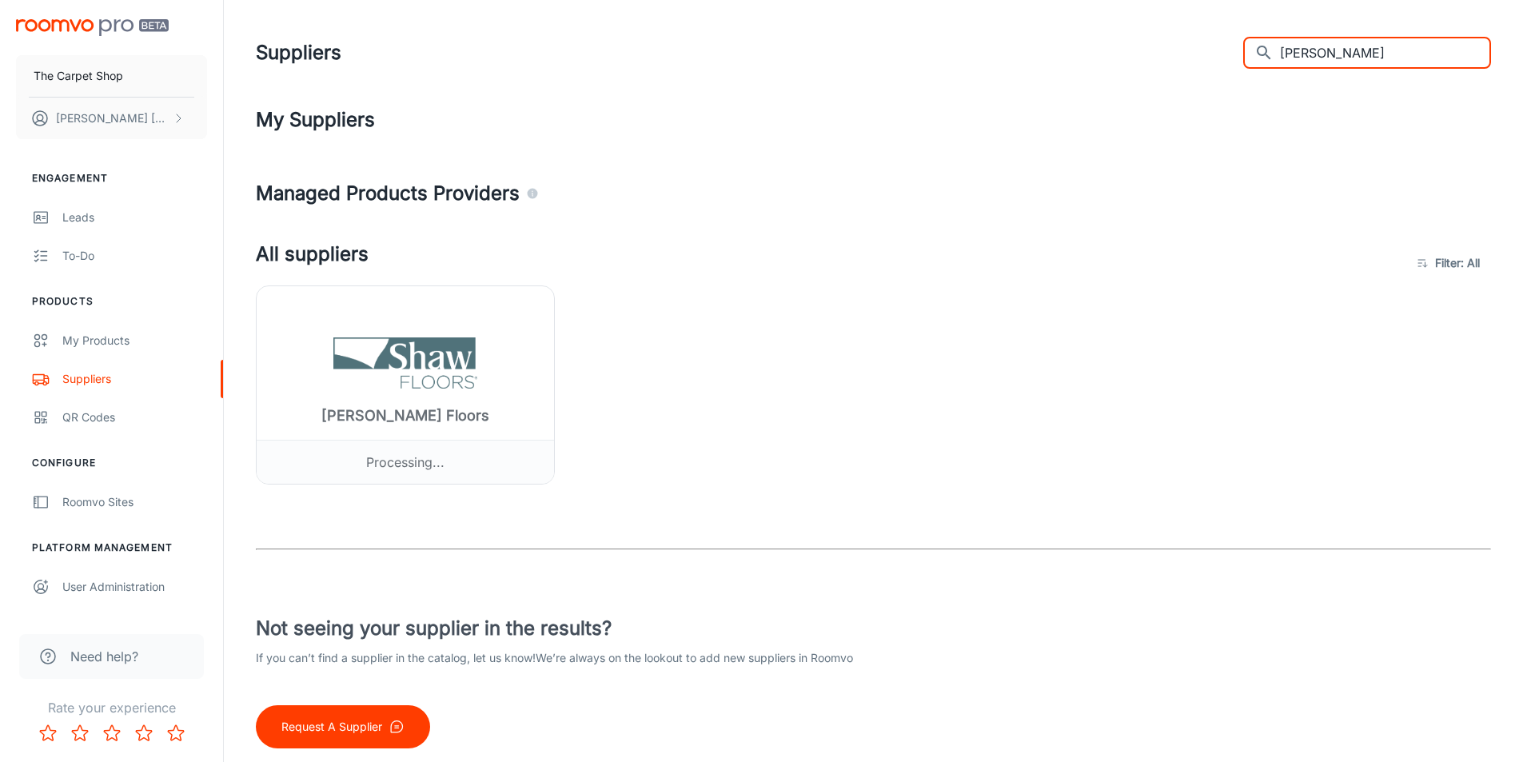
click at [1336, 58] on input "[PERSON_NAME]" at bounding box center [1385, 53] width 211 height 32
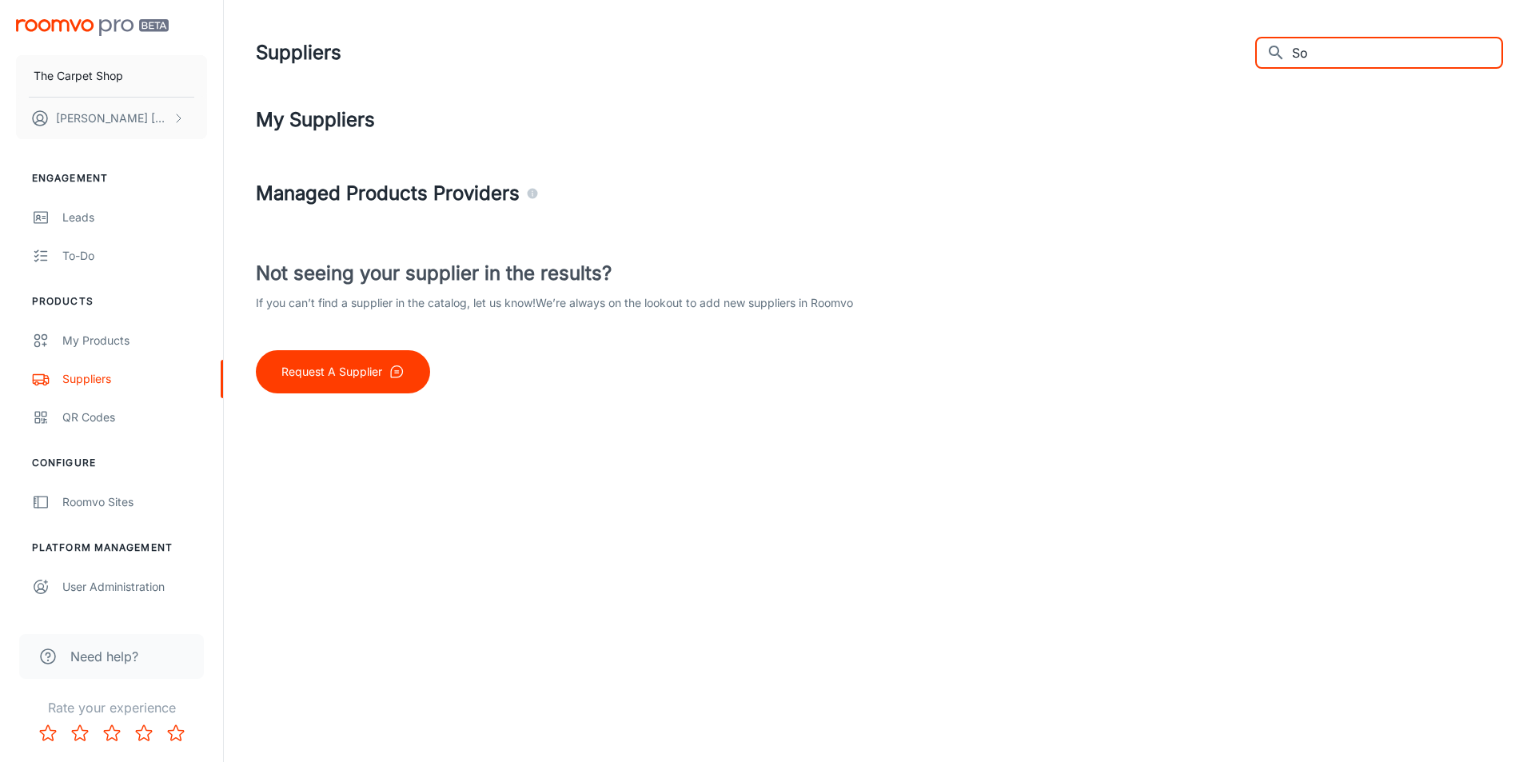
type input "S"
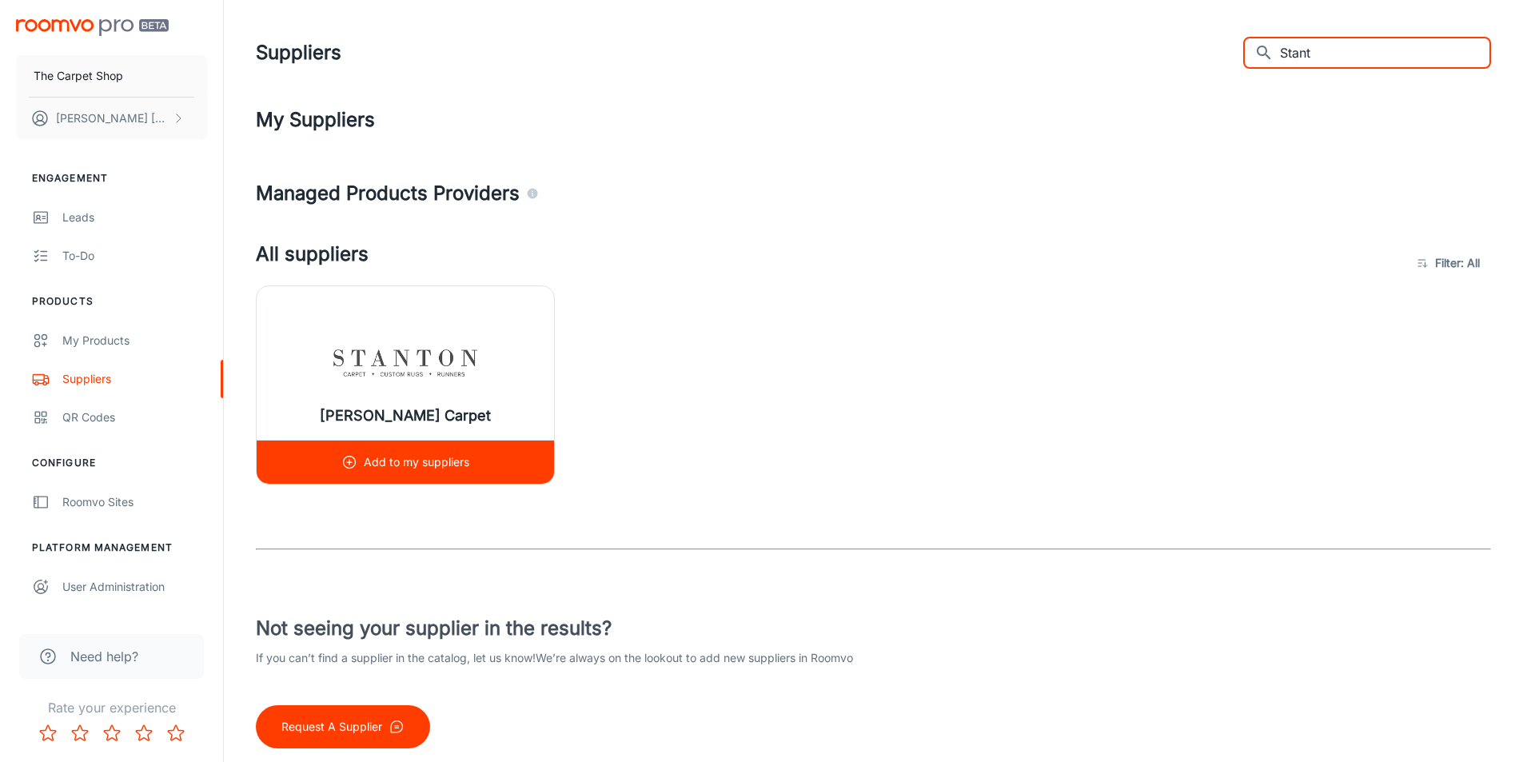
type input "Stant"
click at [357, 352] on img at bounding box center [405, 363] width 144 height 64
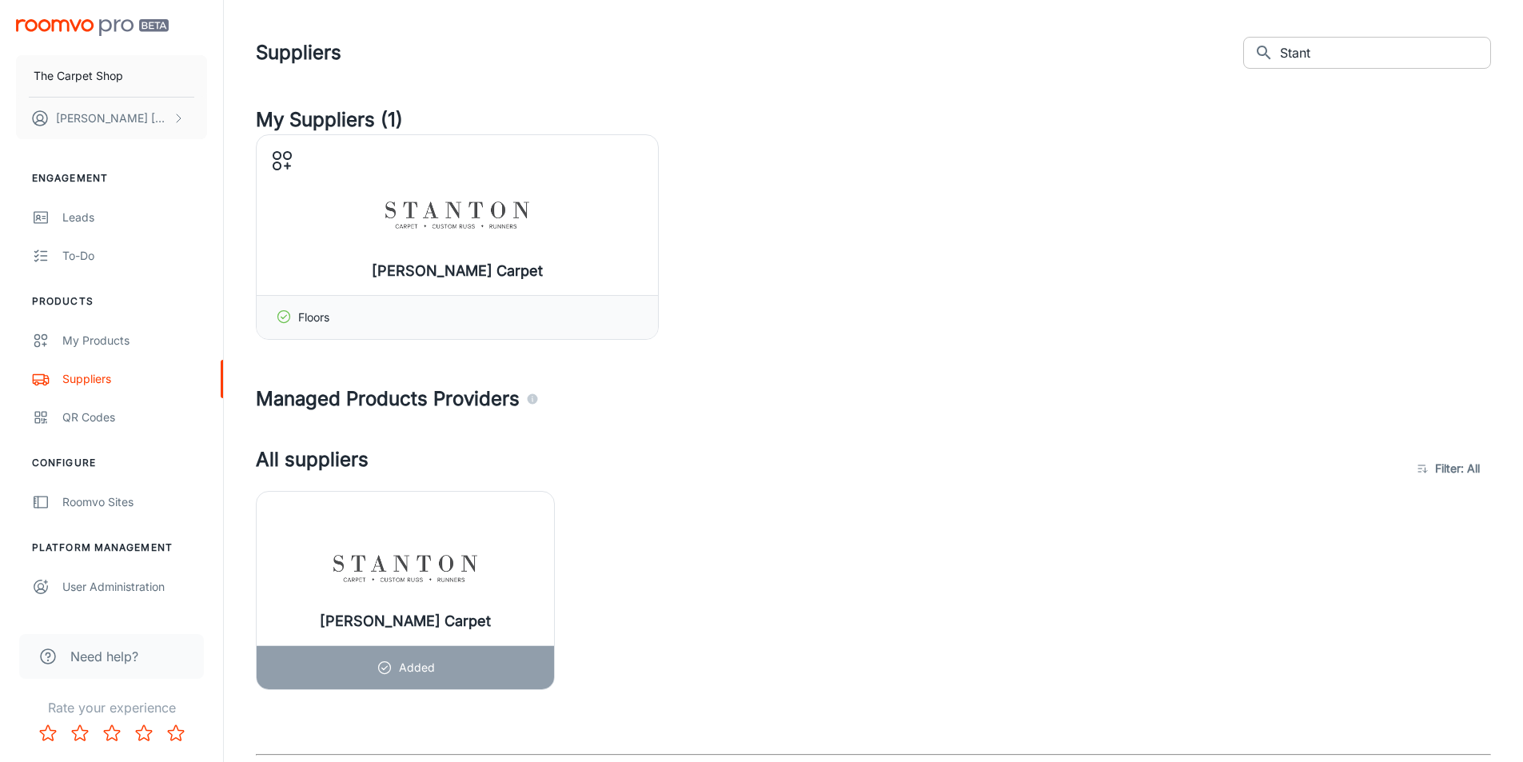
click at [1375, 46] on input "Stant" at bounding box center [1385, 53] width 211 height 32
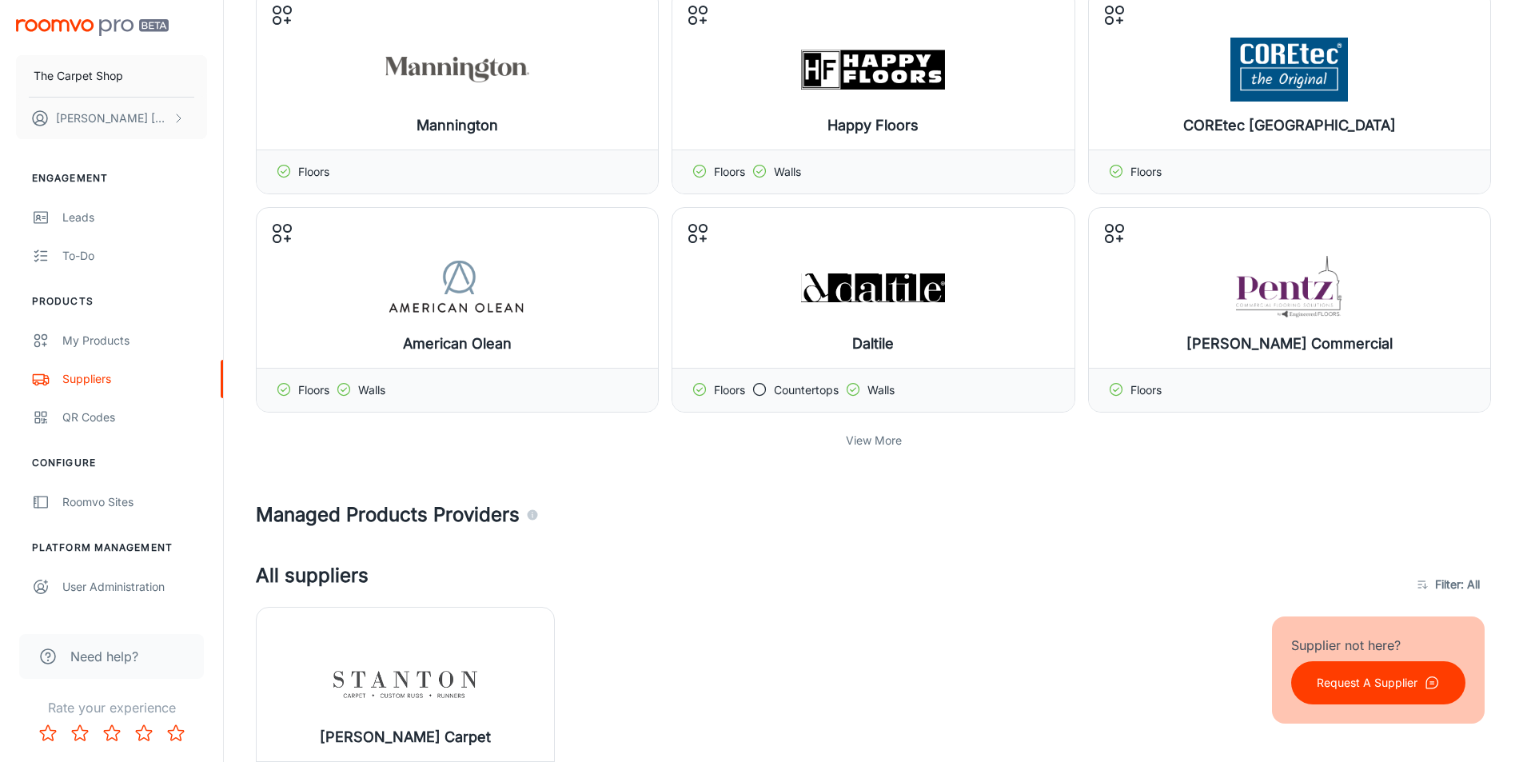
scroll to position [400, 0]
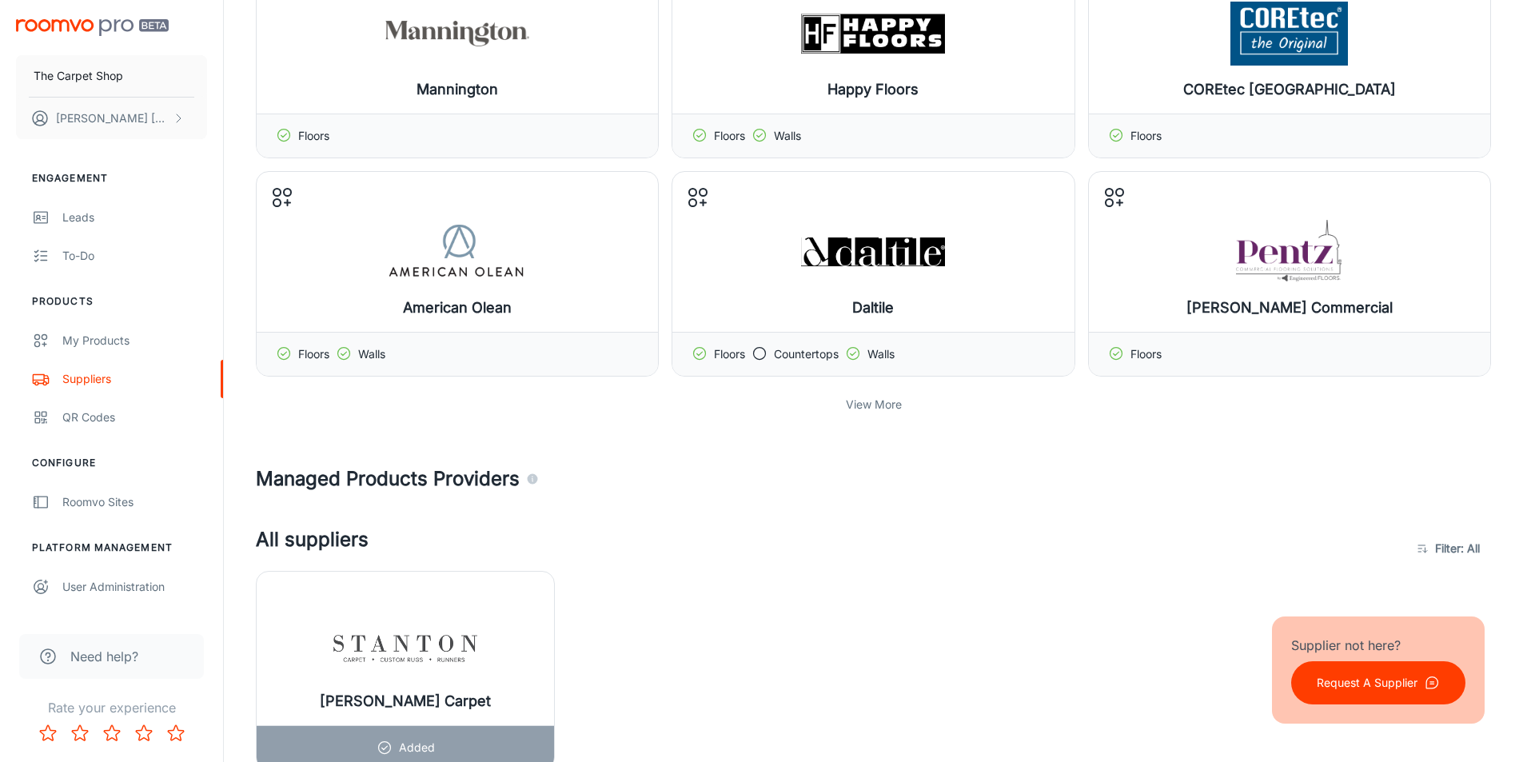
click at [889, 406] on p "View More" at bounding box center [874, 405] width 56 height 18
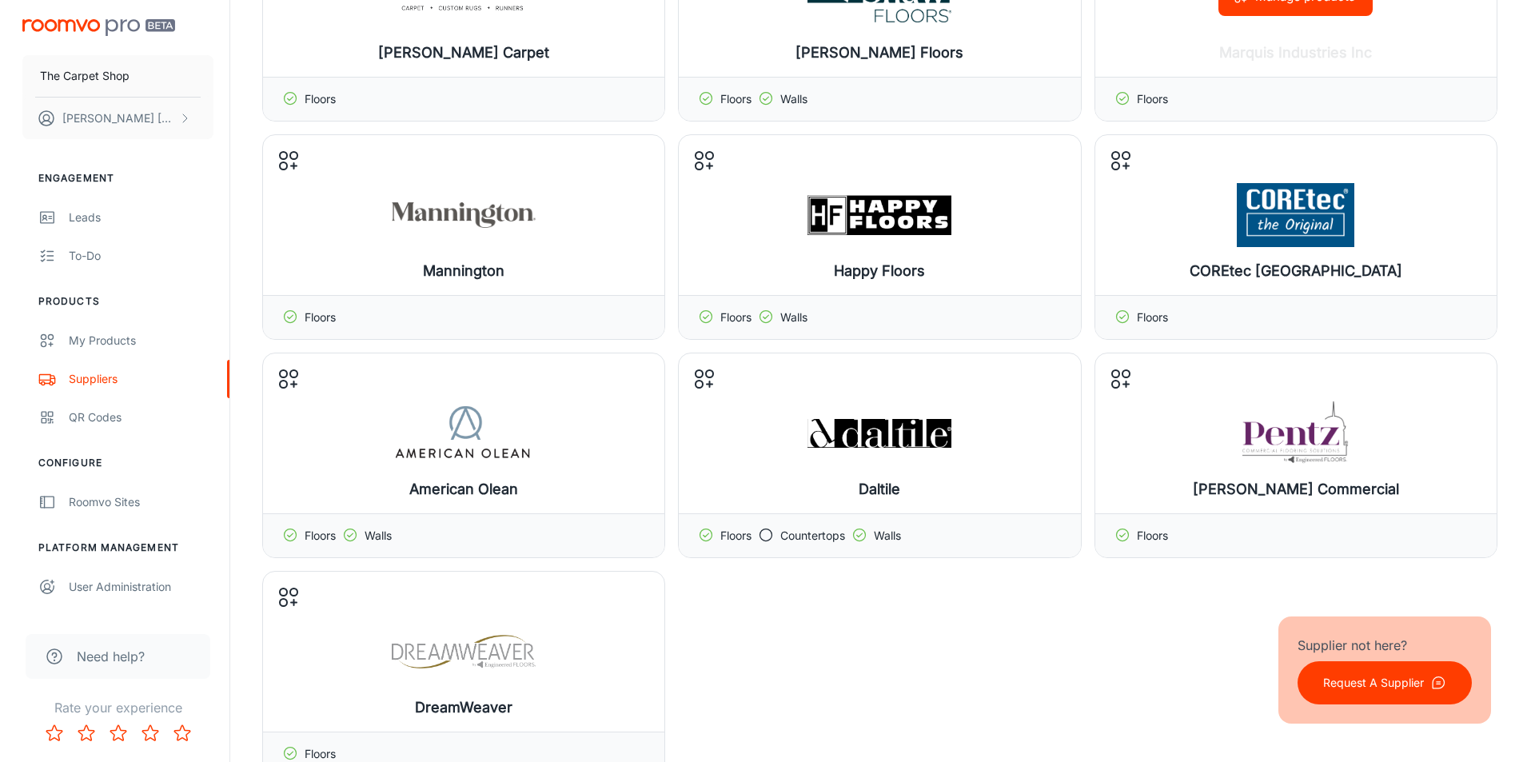
scroll to position [0, 0]
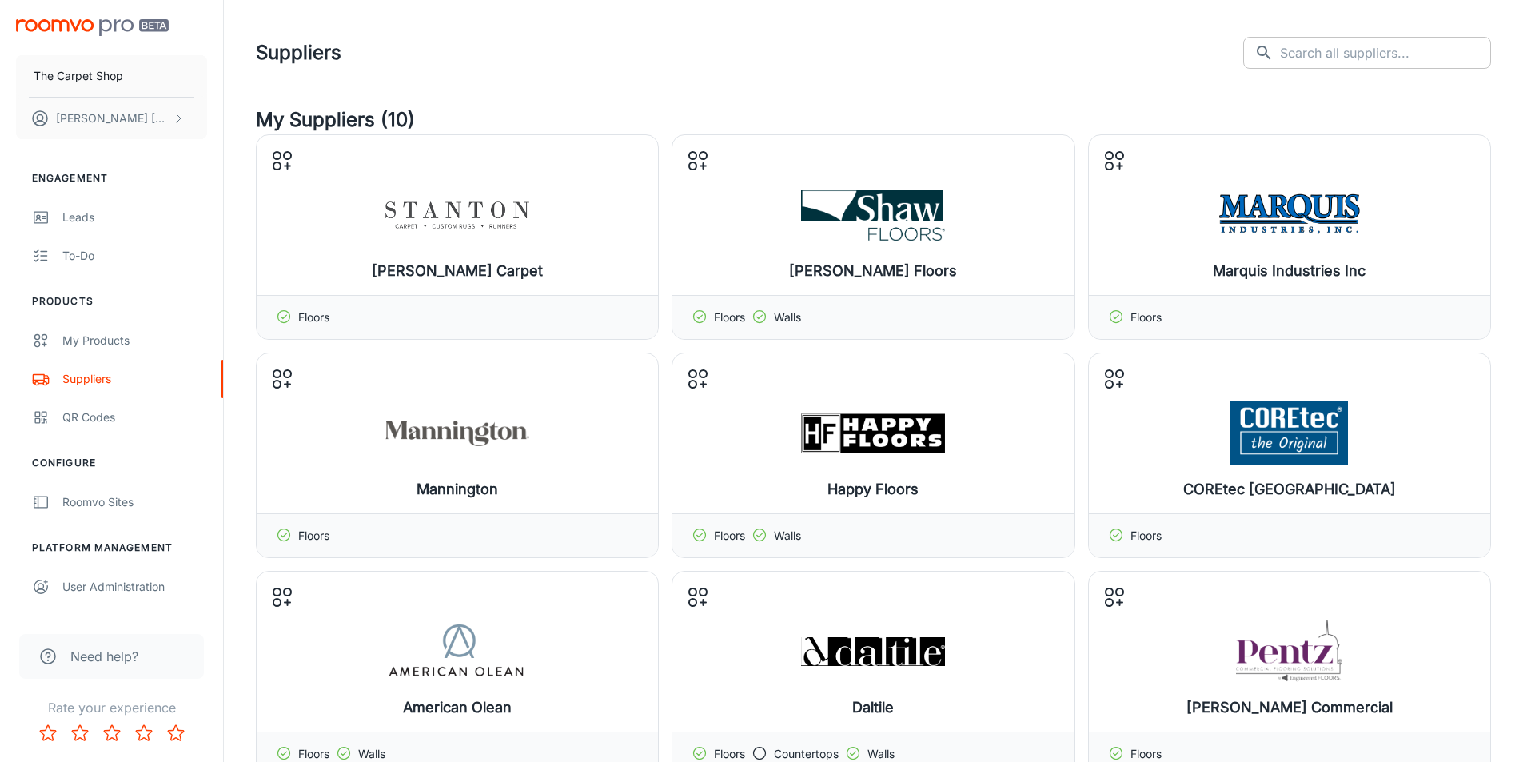
click at [1344, 48] on input "text" at bounding box center [1385, 53] width 211 height 32
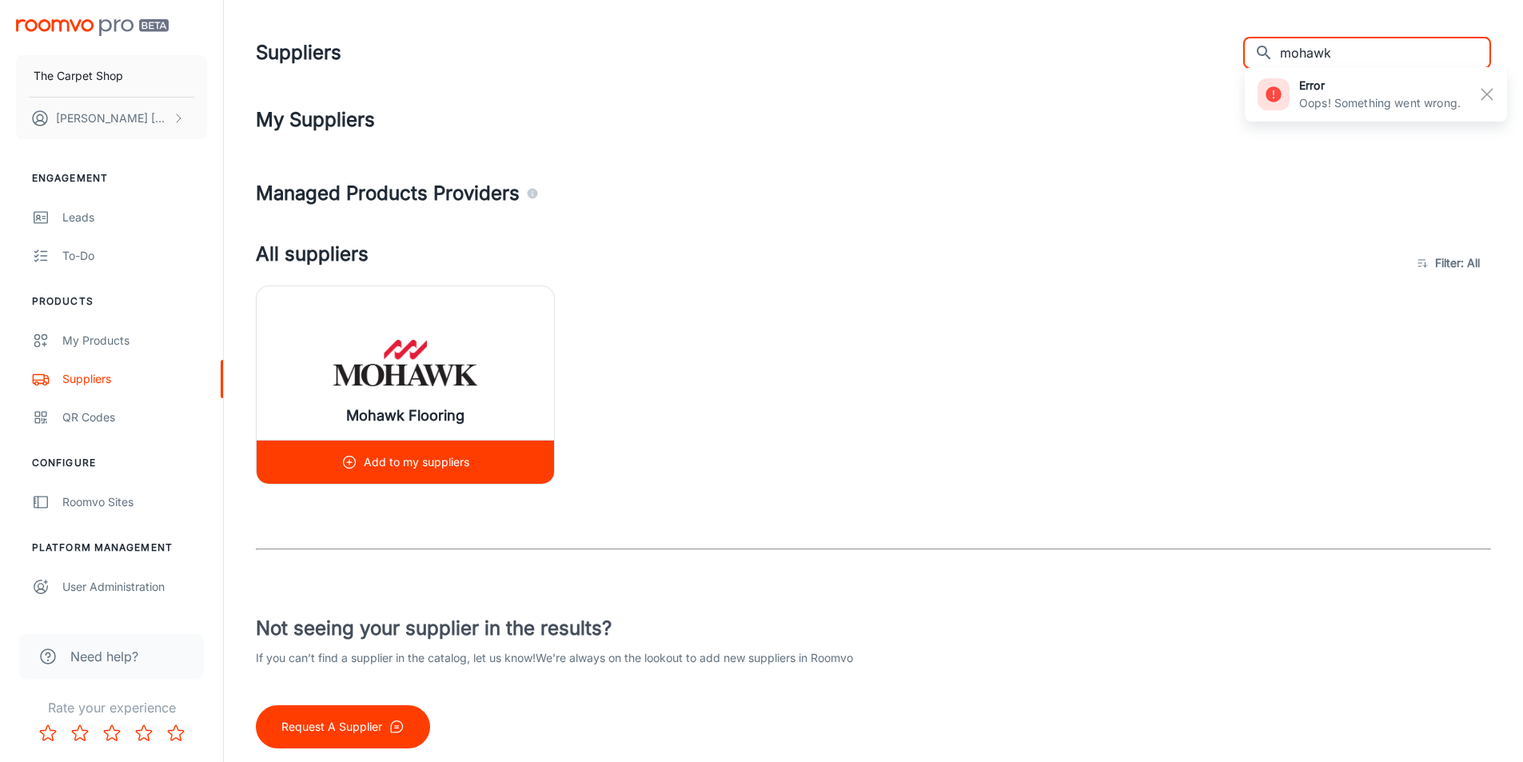
type input "mohawk"
click at [333, 334] on img at bounding box center [405, 363] width 144 height 64
